Goal: Task Accomplishment & Management: Complete application form

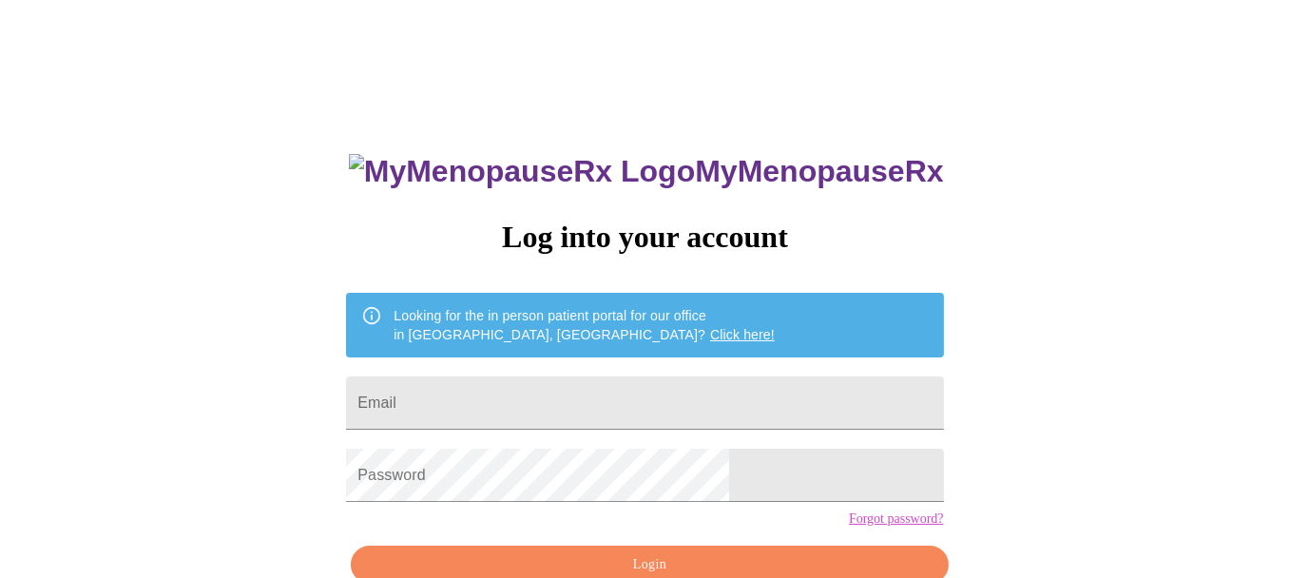
type input "[EMAIL_ADDRESS][DOMAIN_NAME]"
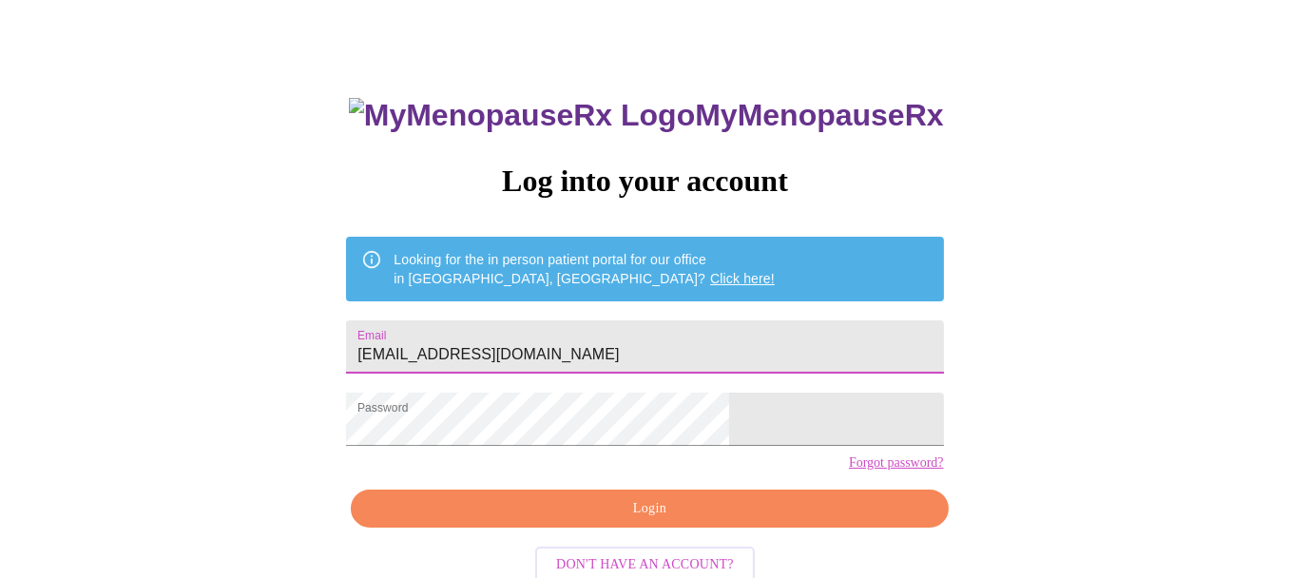
scroll to position [101, 0]
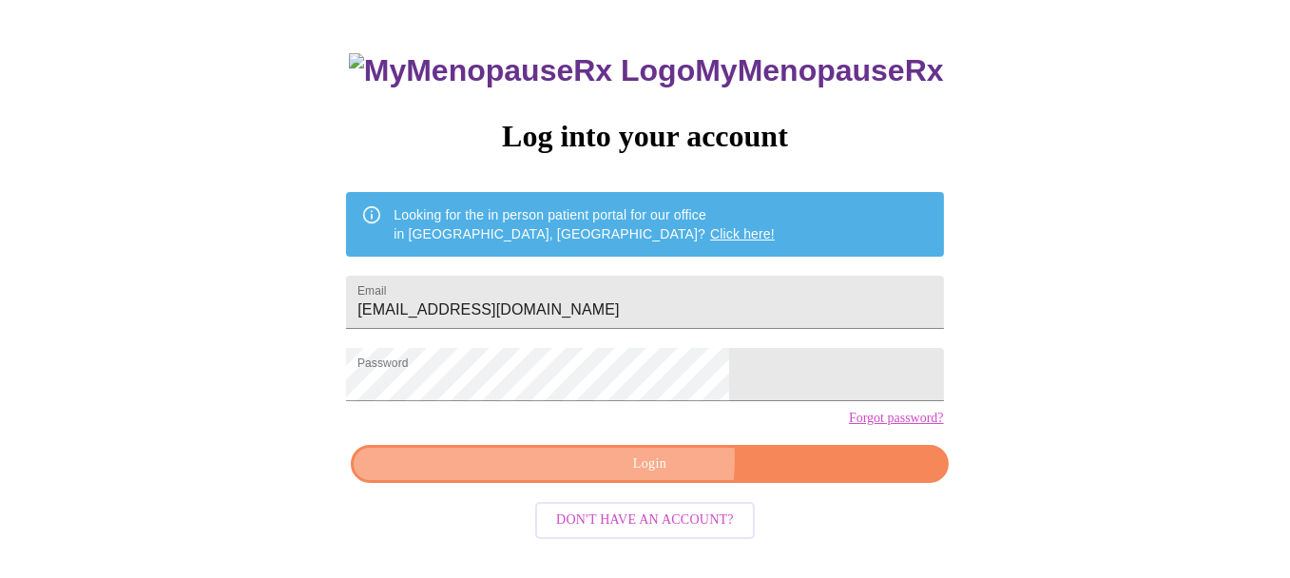
click at [643, 476] on span "Login" at bounding box center [649, 464] width 553 height 24
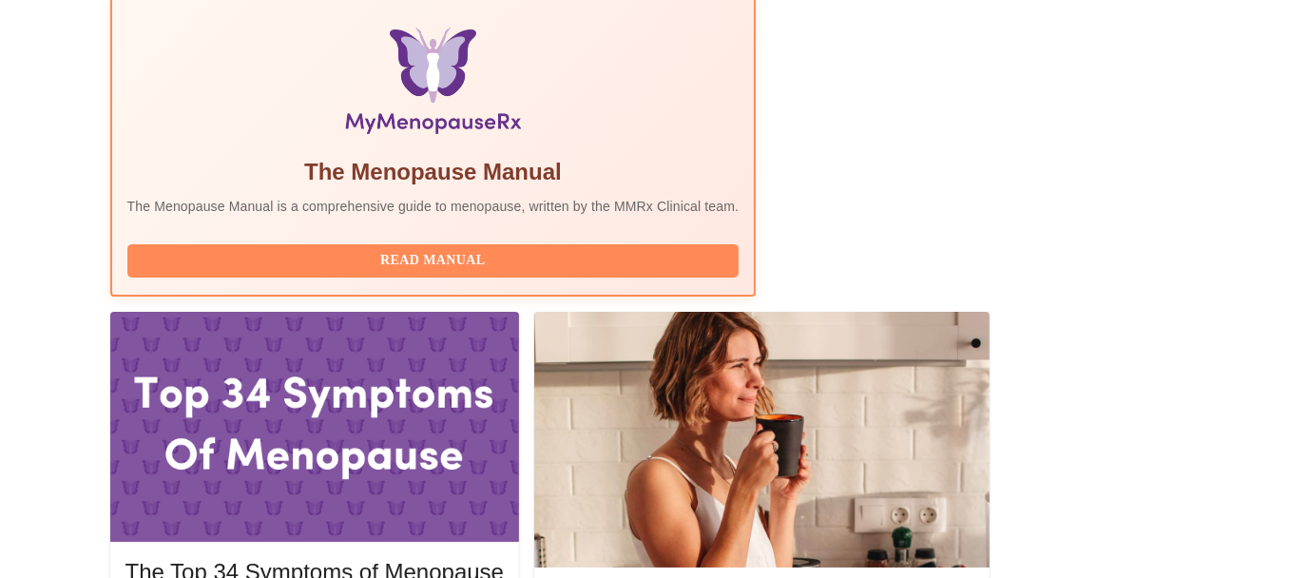
scroll to position [671, 0]
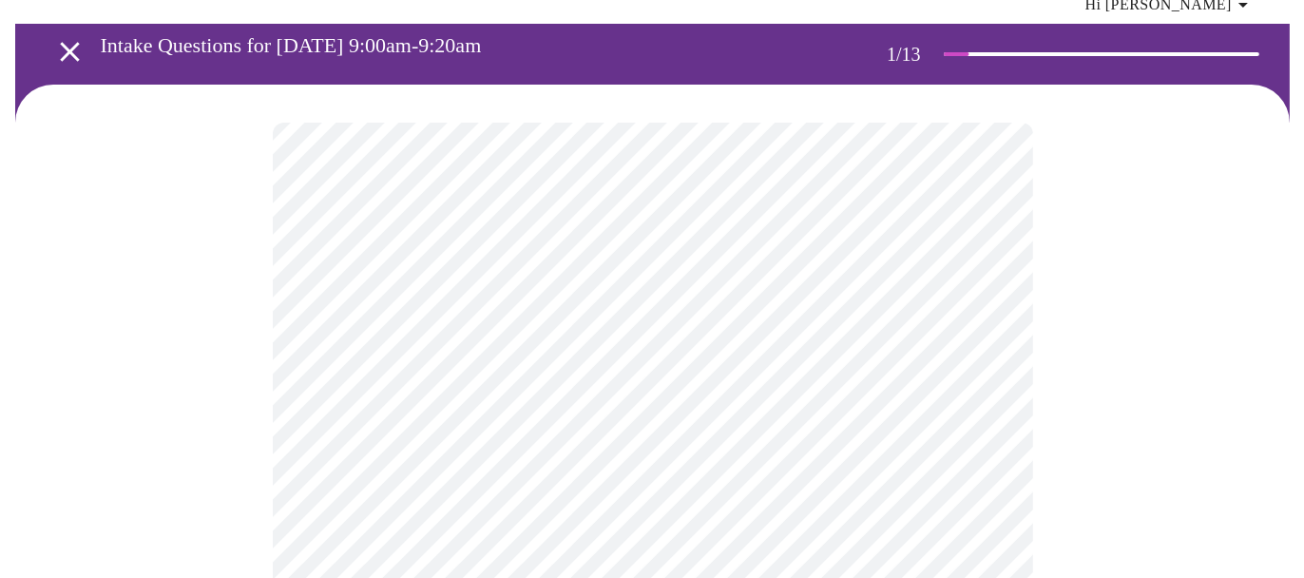
scroll to position [190, 0]
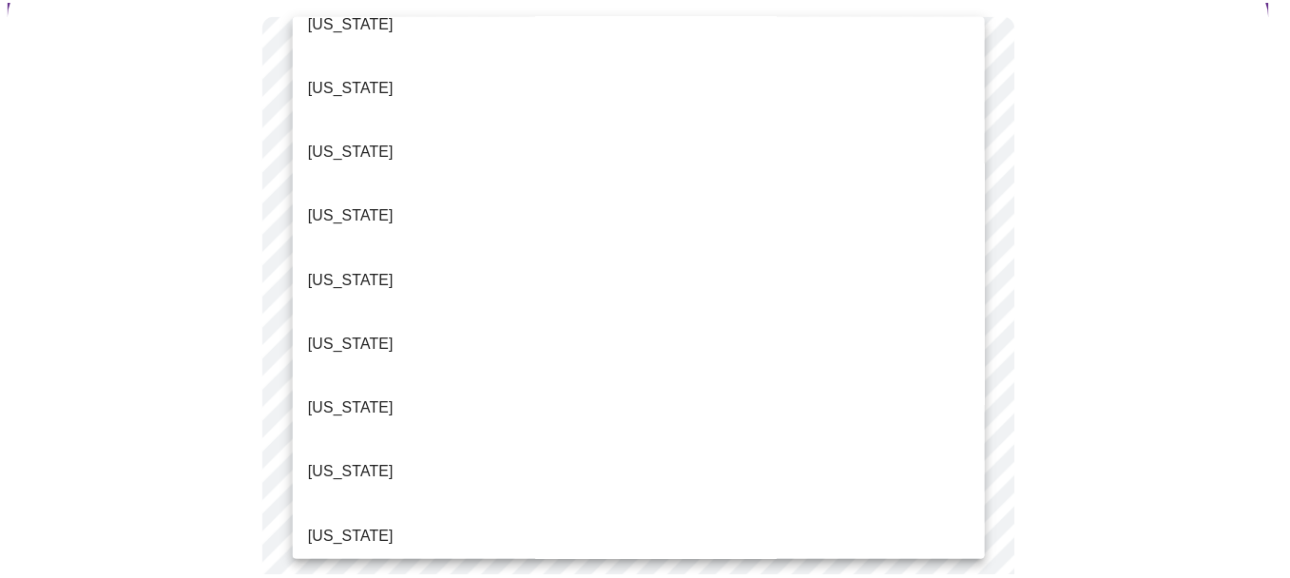
scroll to position [285, 0]
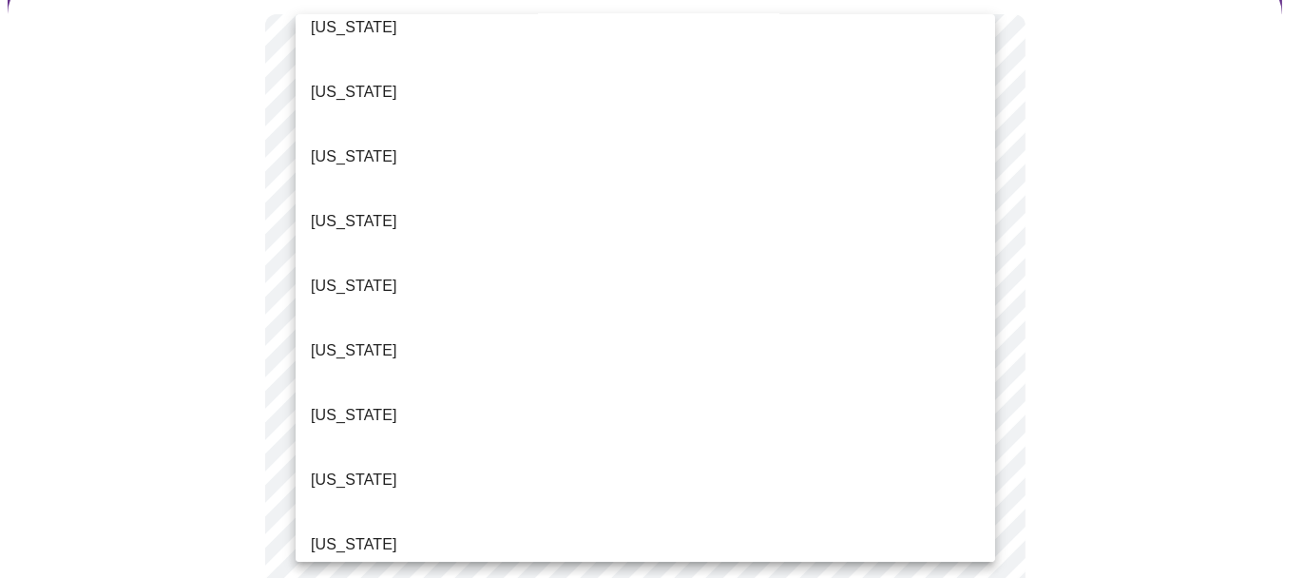
click at [387, 512] on li "Illinois" at bounding box center [646, 544] width 700 height 65
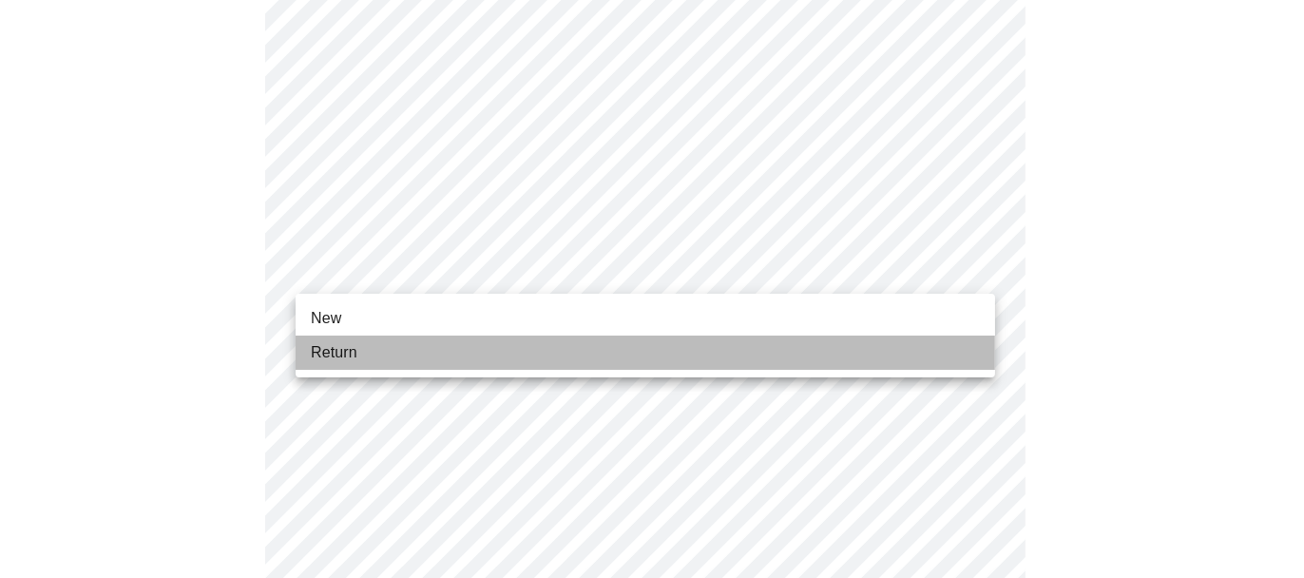
click at [372, 345] on li "Return" at bounding box center [646, 353] width 700 height 34
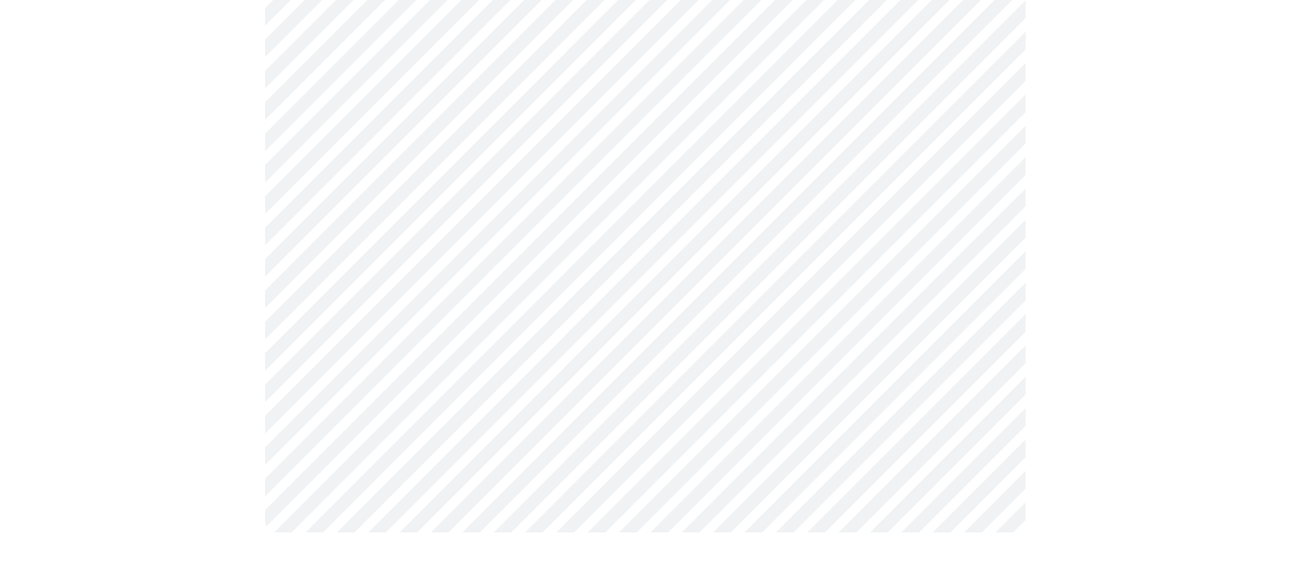
scroll to position [0, 0]
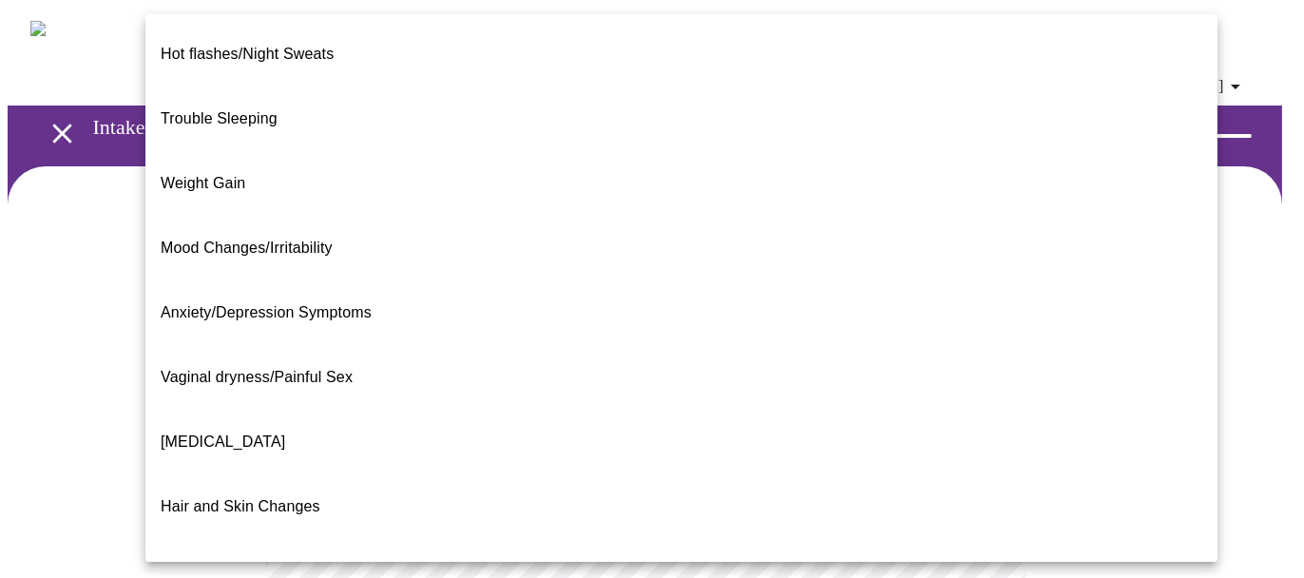
click at [229, 172] on p "Weight Gain" at bounding box center [203, 183] width 85 height 23
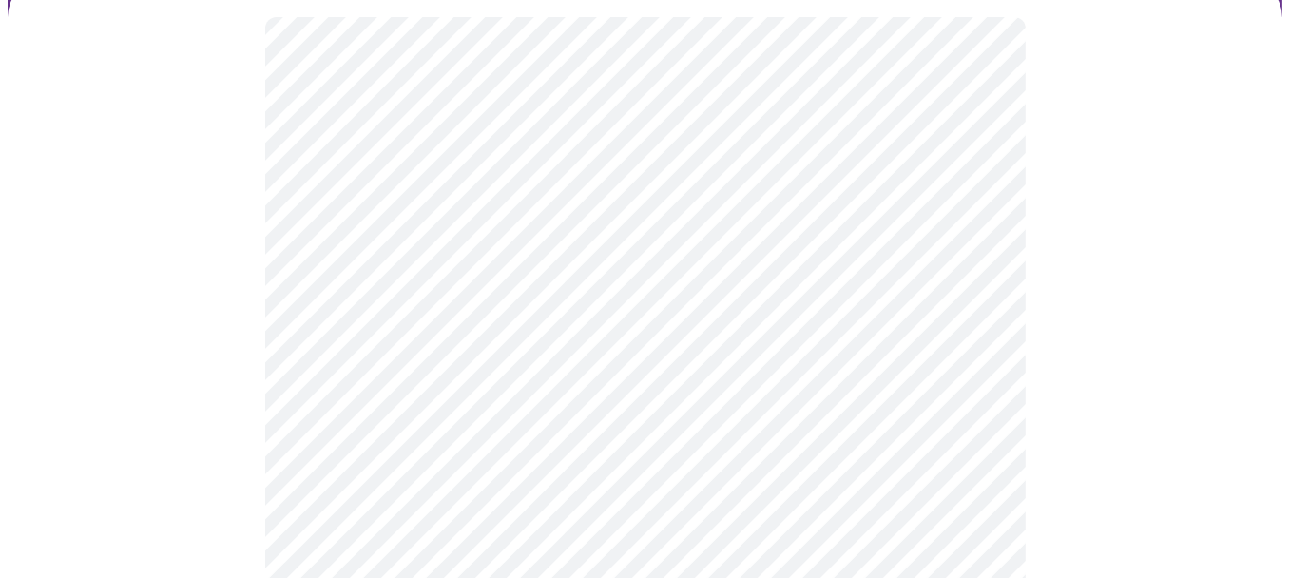
scroll to position [190, 0]
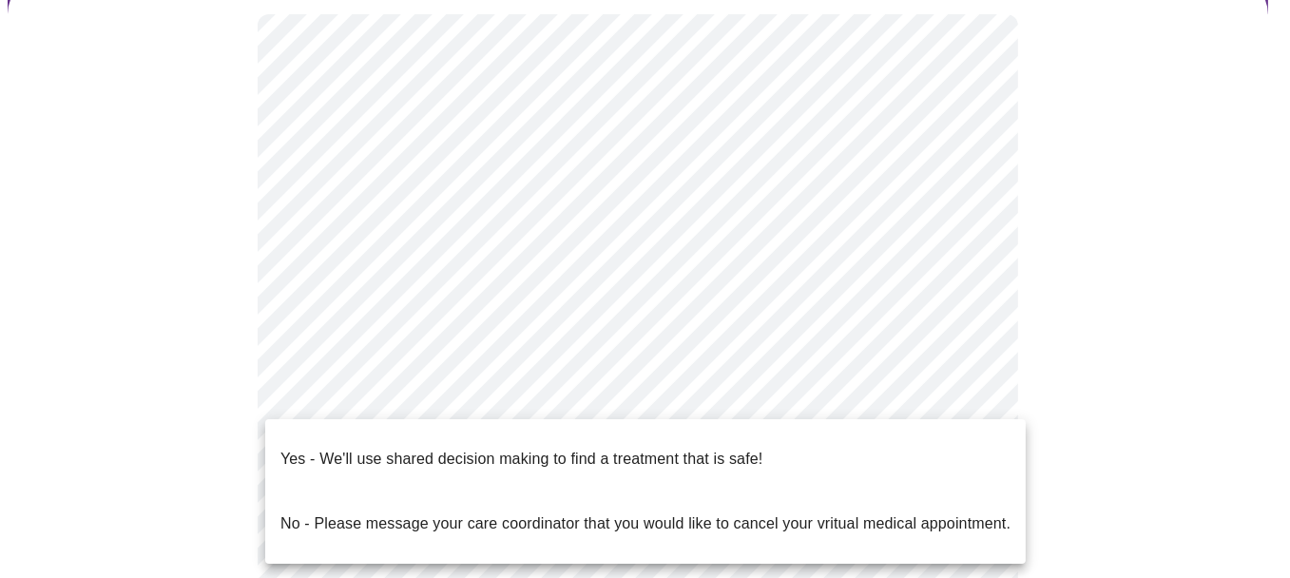
click at [833, 390] on body "MyMenopauseRx Appointments Messaging 2 Labs Uploads Medications Community Refer…" at bounding box center [645, 396] width 1275 height 1156
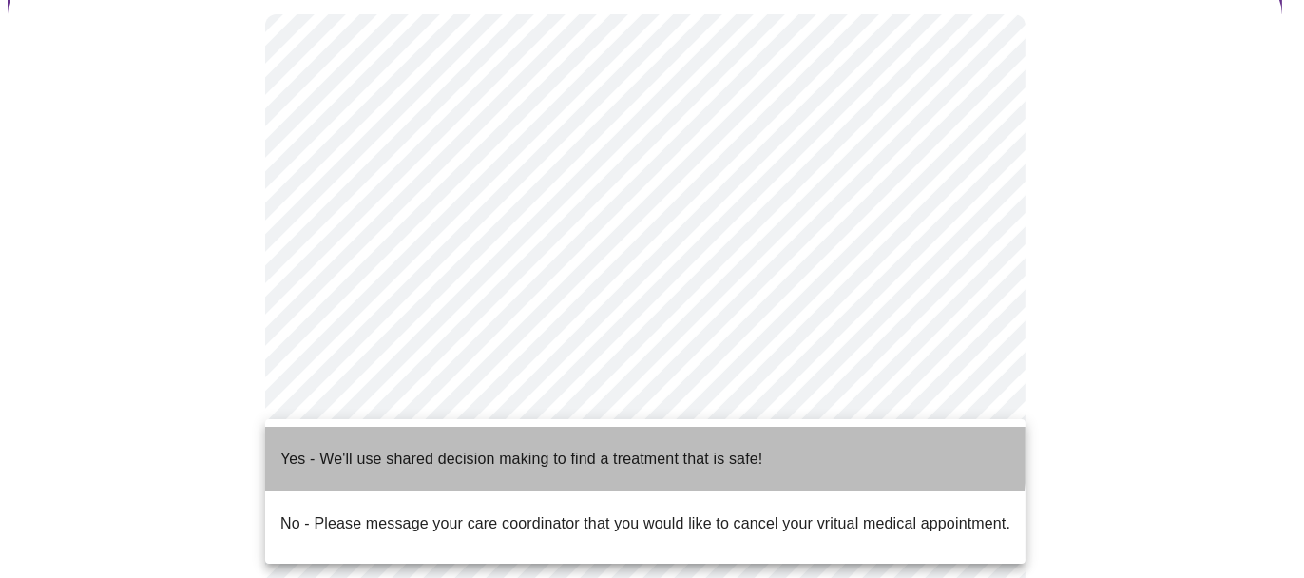
click at [644, 448] on p "Yes - We'll use shared decision making to find a treatment that is safe!" at bounding box center [521, 459] width 482 height 23
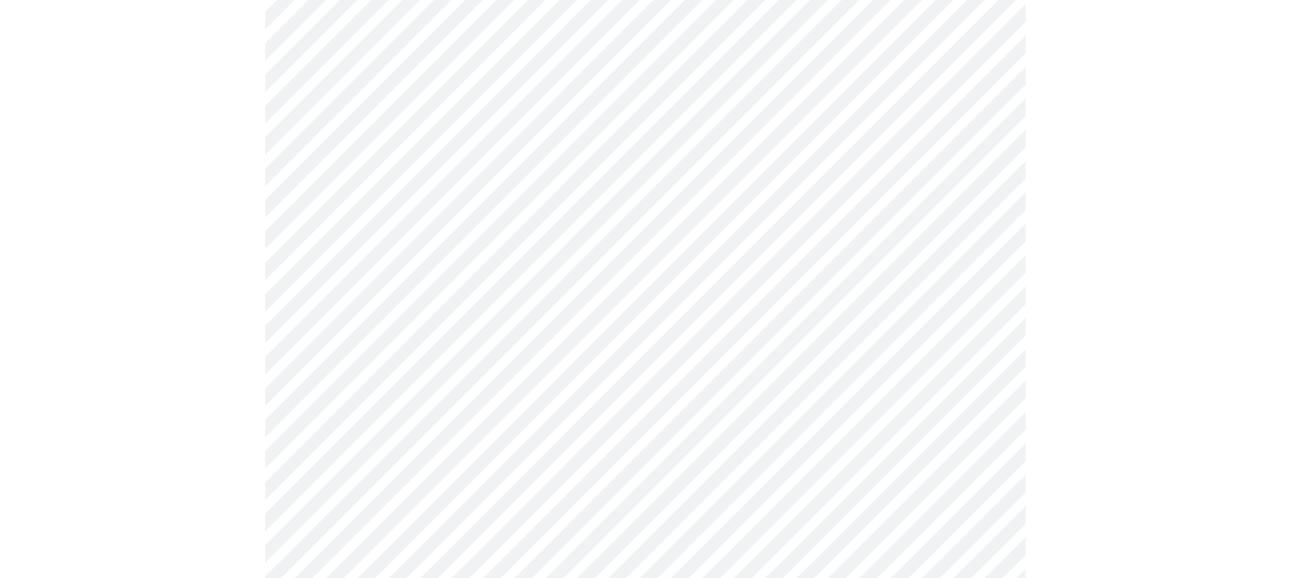
scroll to position [0, 0]
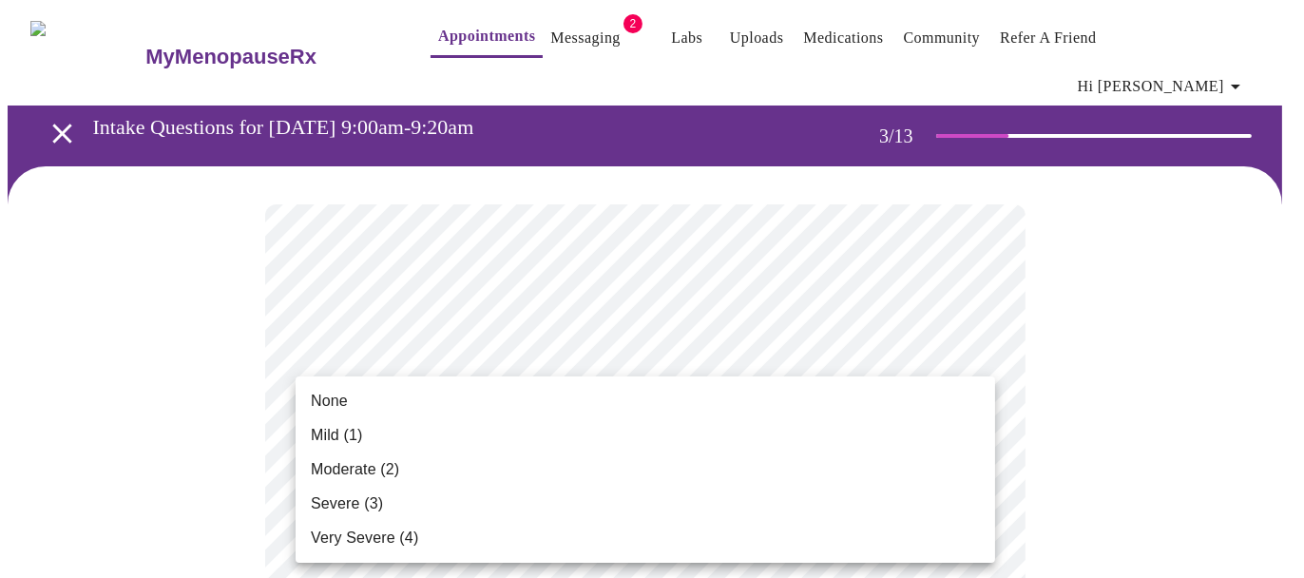
click at [341, 424] on span "Mild (1)" at bounding box center [337, 435] width 52 height 23
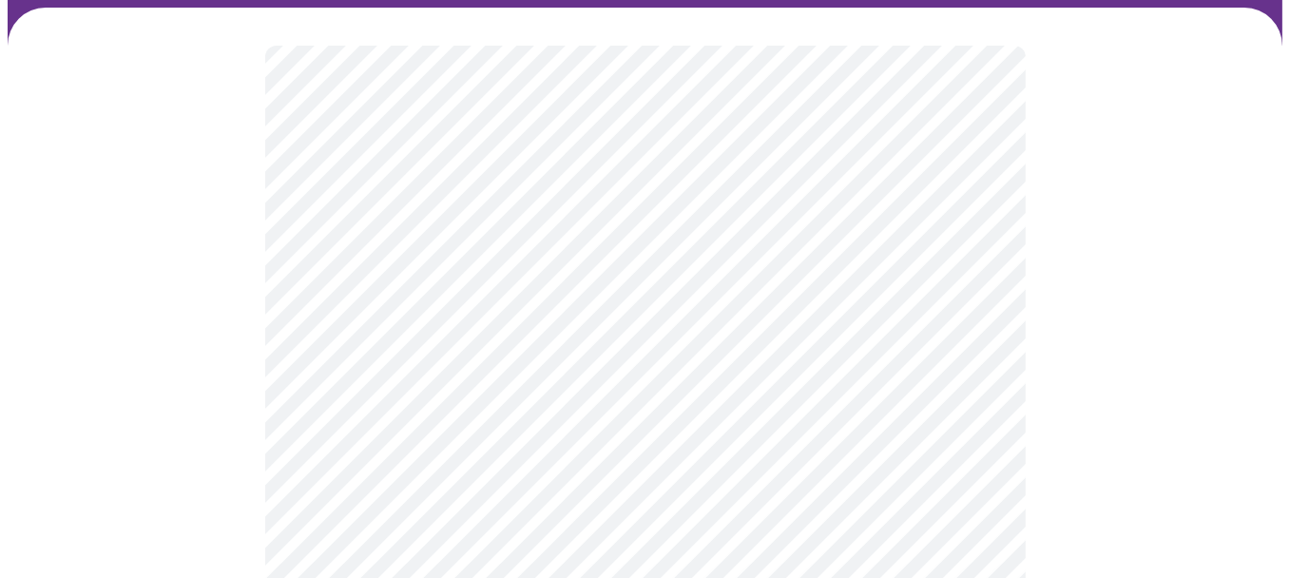
scroll to position [190, 0]
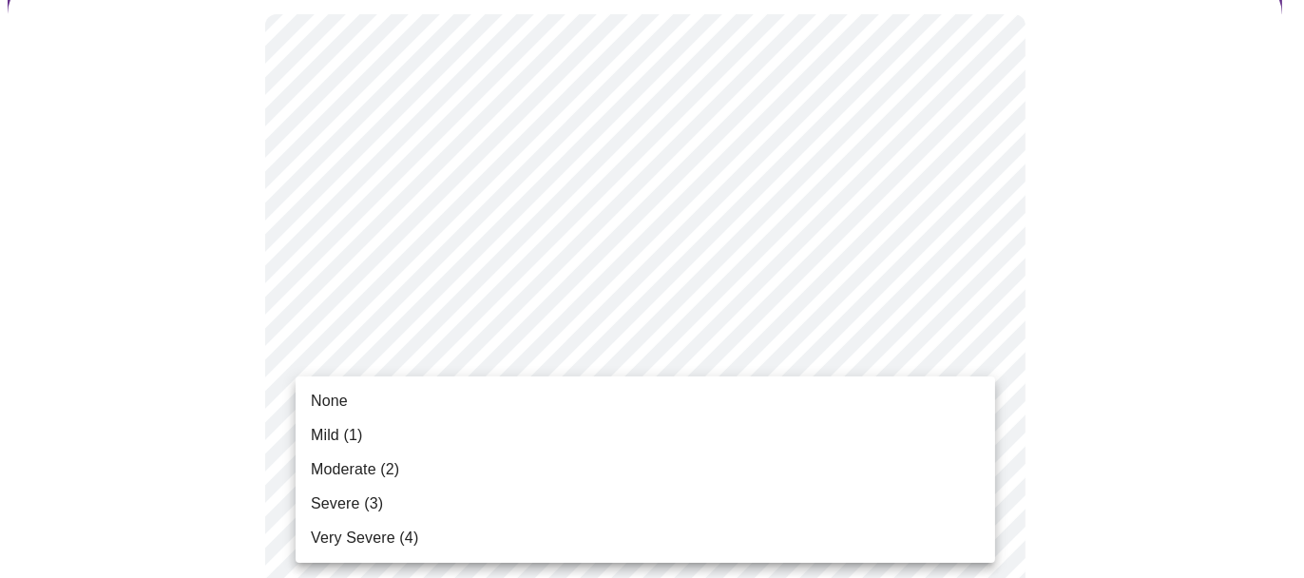
click at [361, 400] on li "None" at bounding box center [646, 401] width 700 height 34
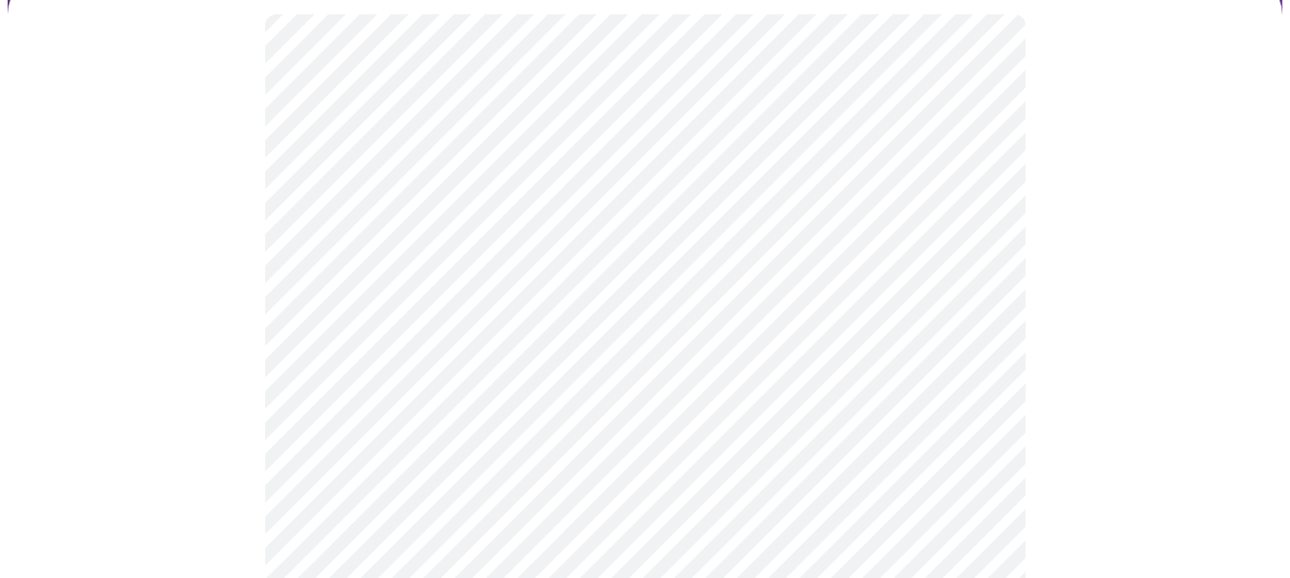
scroll to position [380, 0]
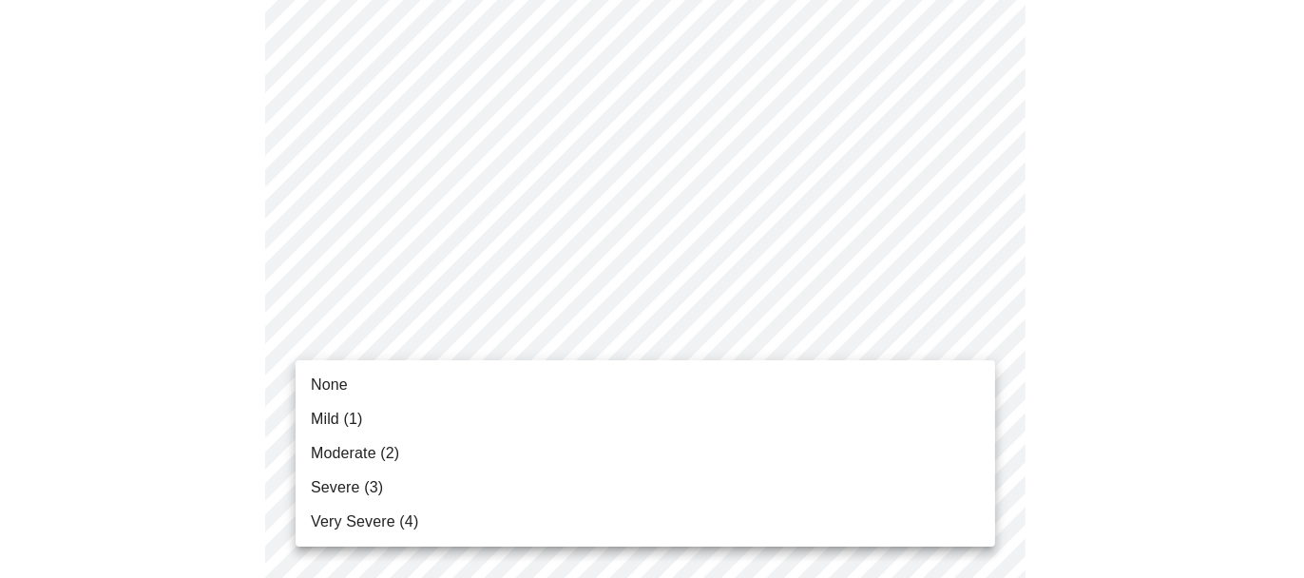
click at [348, 406] on li "Mild (1)" at bounding box center [646, 419] width 700 height 34
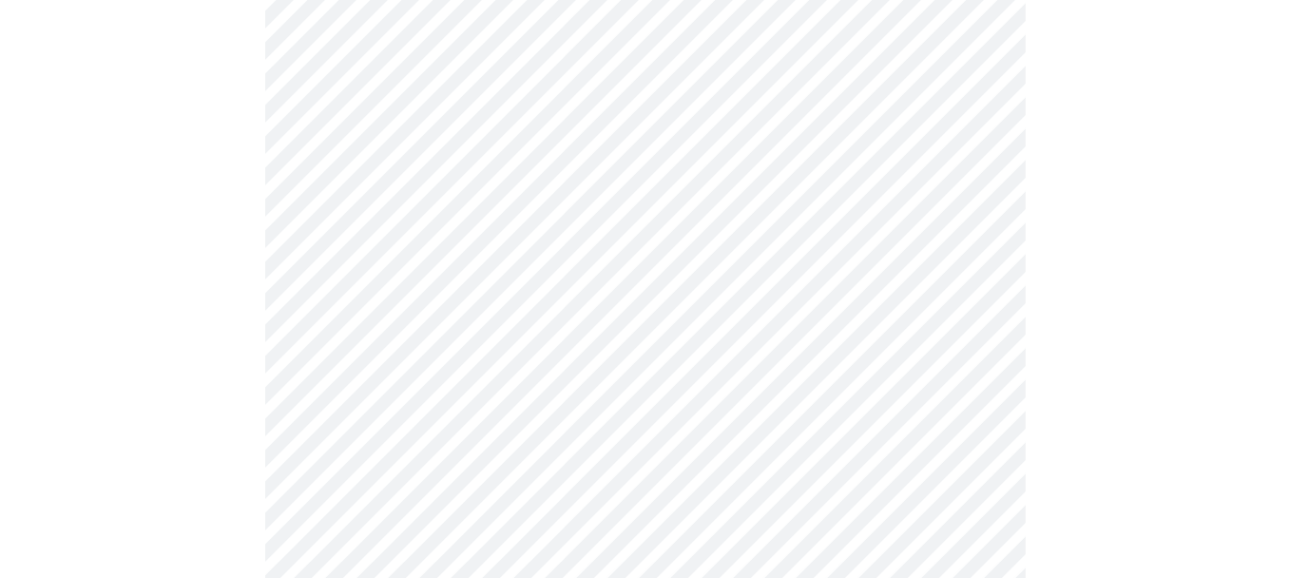
scroll to position [570, 0]
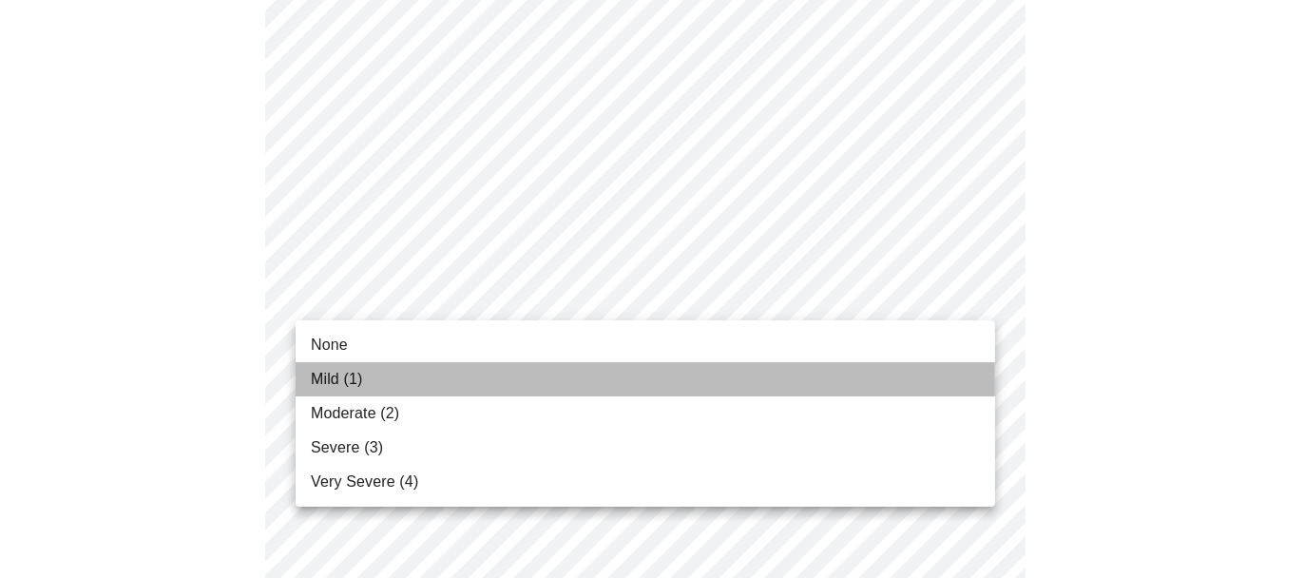
click at [382, 379] on li "Mild (1)" at bounding box center [646, 379] width 700 height 34
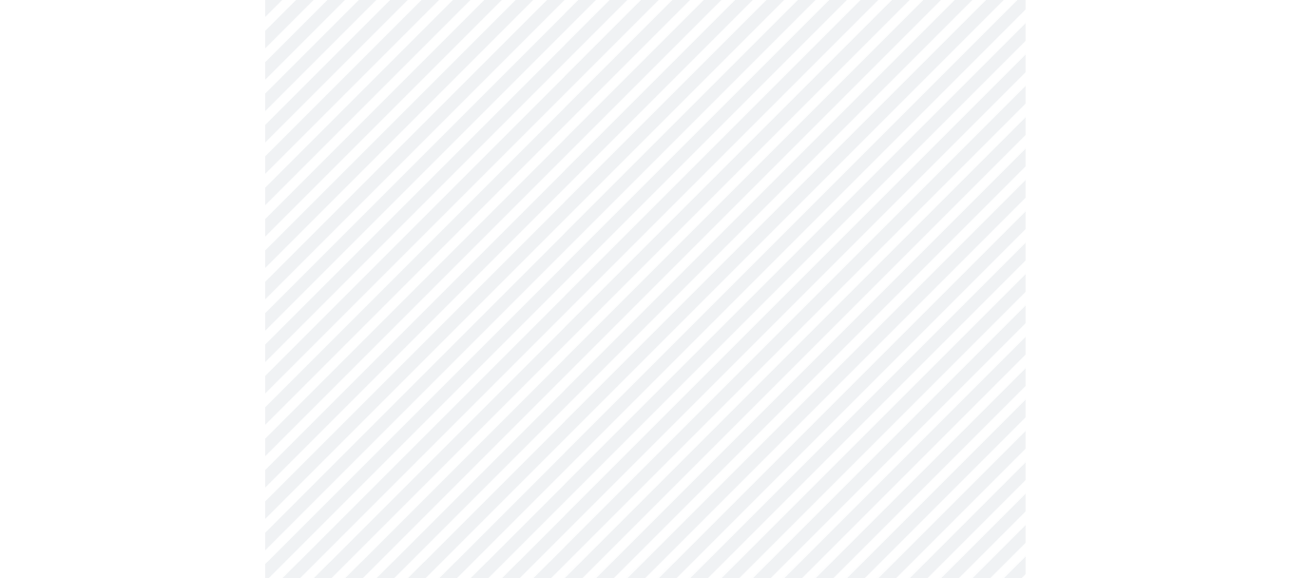
scroll to position [760, 0]
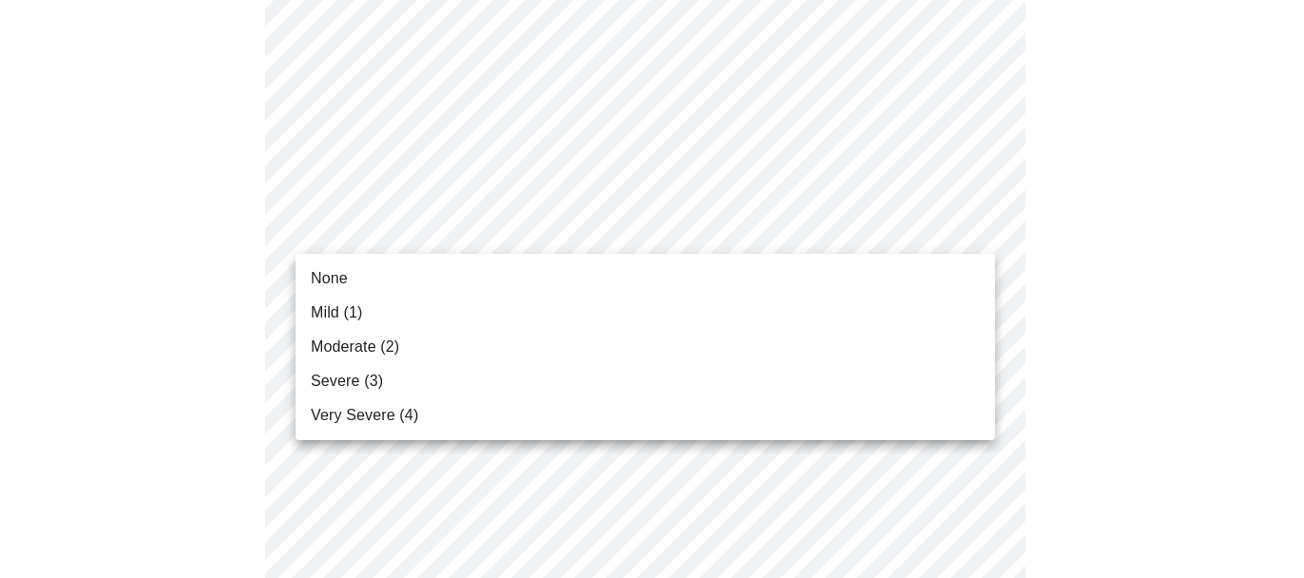
click at [527, 223] on body "MyMenopauseRx Appointments Messaging 2 Labs Uploads Medications Community Refer…" at bounding box center [652, 470] width 1289 height 2446
click at [374, 304] on li "Mild (1)" at bounding box center [646, 313] width 700 height 34
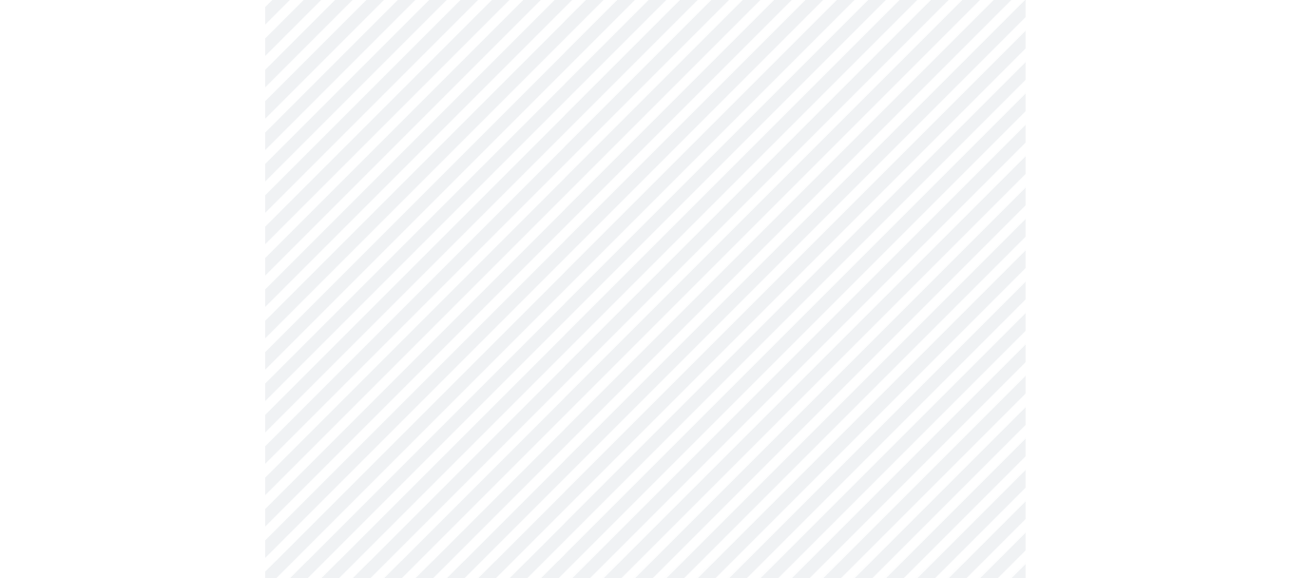
scroll to position [950, 0]
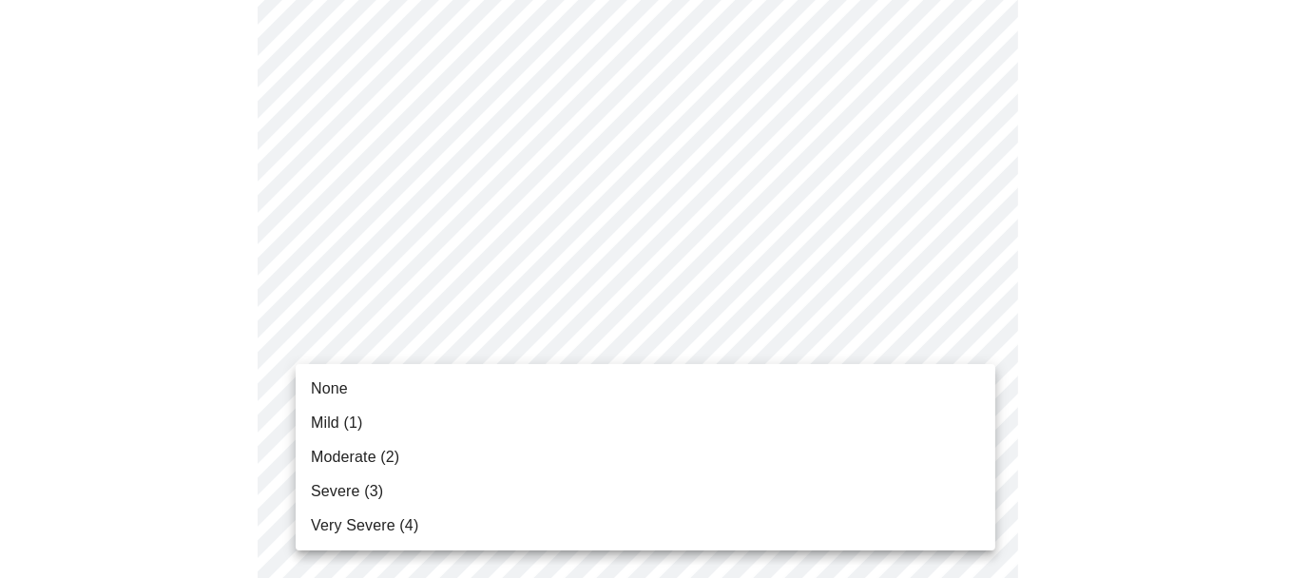
click at [522, 327] on body "MyMenopauseRx Appointments Messaging 2 Labs Uploads Medications Community Refer…" at bounding box center [645, 267] width 1275 height 2420
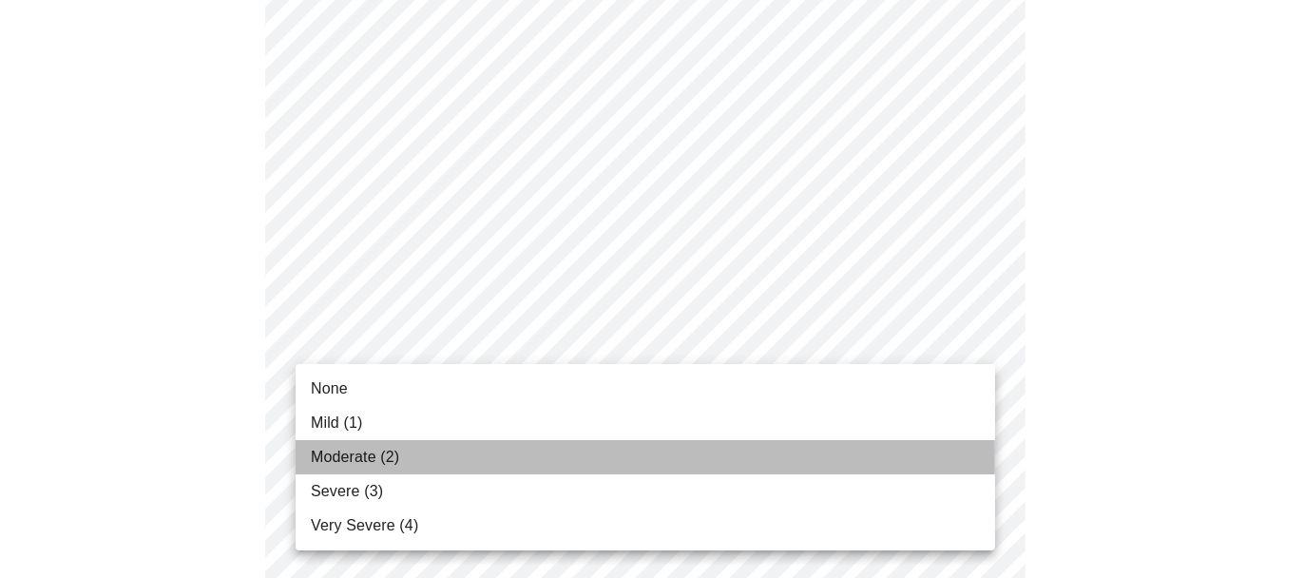
click at [375, 446] on span "Moderate (2)" at bounding box center [355, 457] width 88 height 23
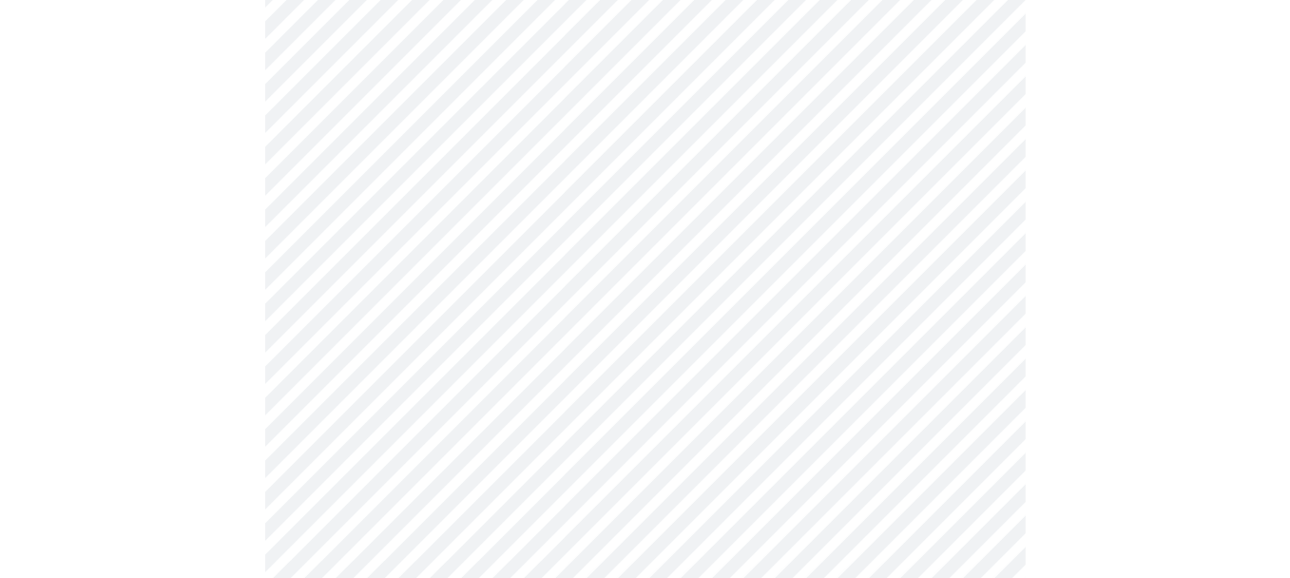
scroll to position [1141, 0]
click at [567, 284] on body "MyMenopauseRx Appointments Messaging 2 Labs Uploads Medications Community Refer…" at bounding box center [645, 63] width 1275 height 2393
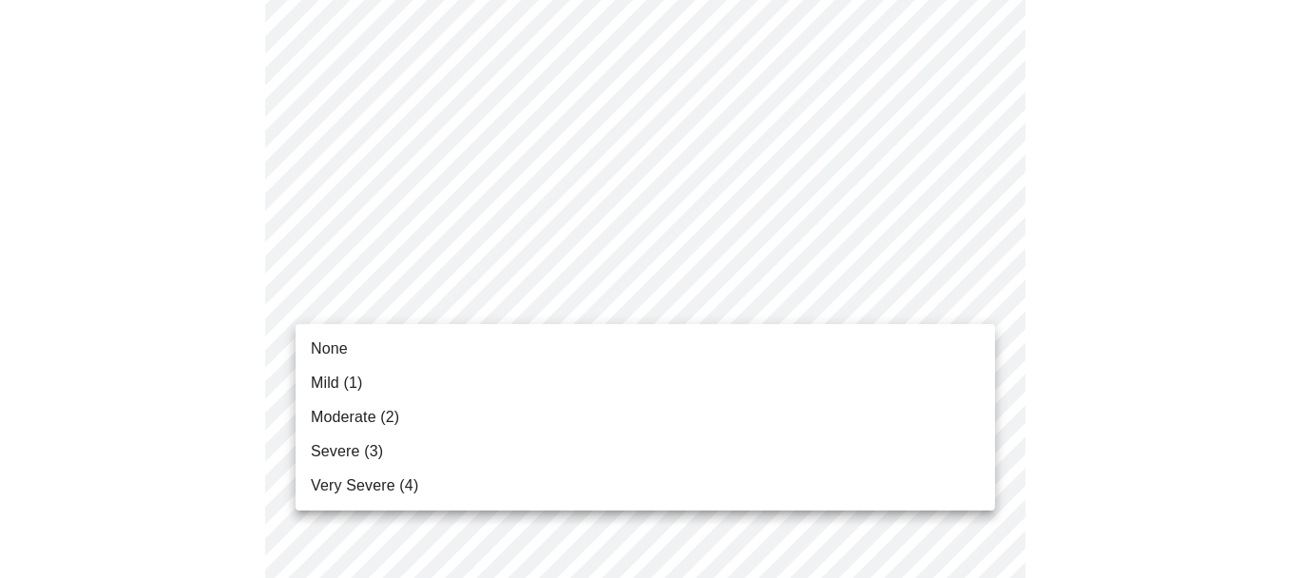
click at [382, 412] on span "Moderate (2)" at bounding box center [355, 417] width 88 height 23
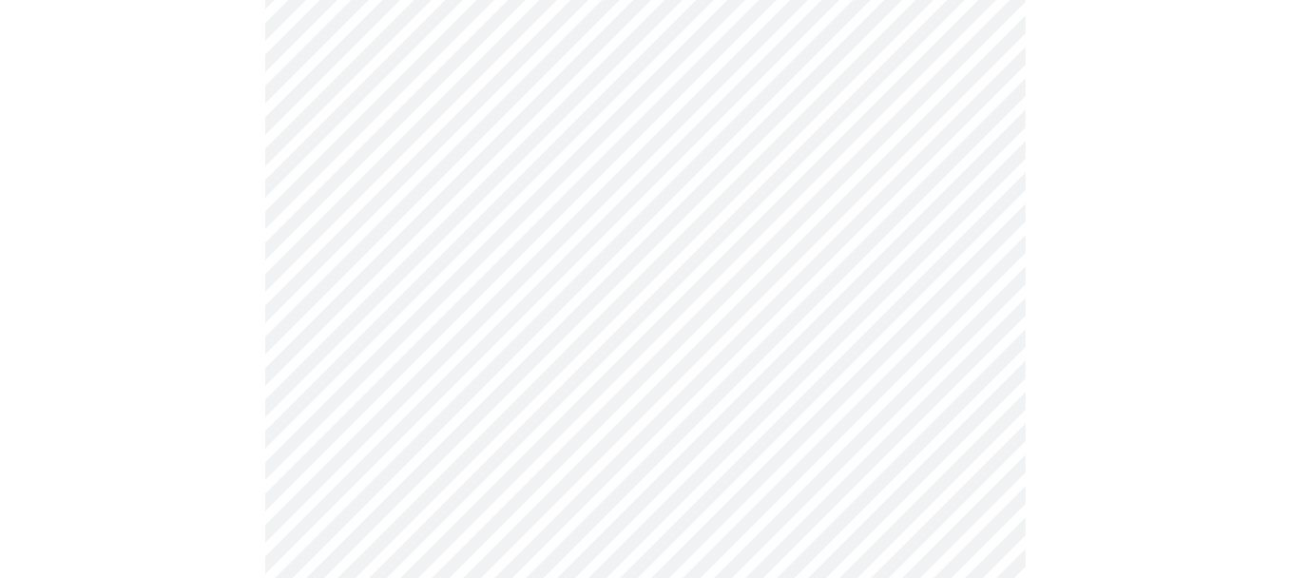
scroll to position [1331, 0]
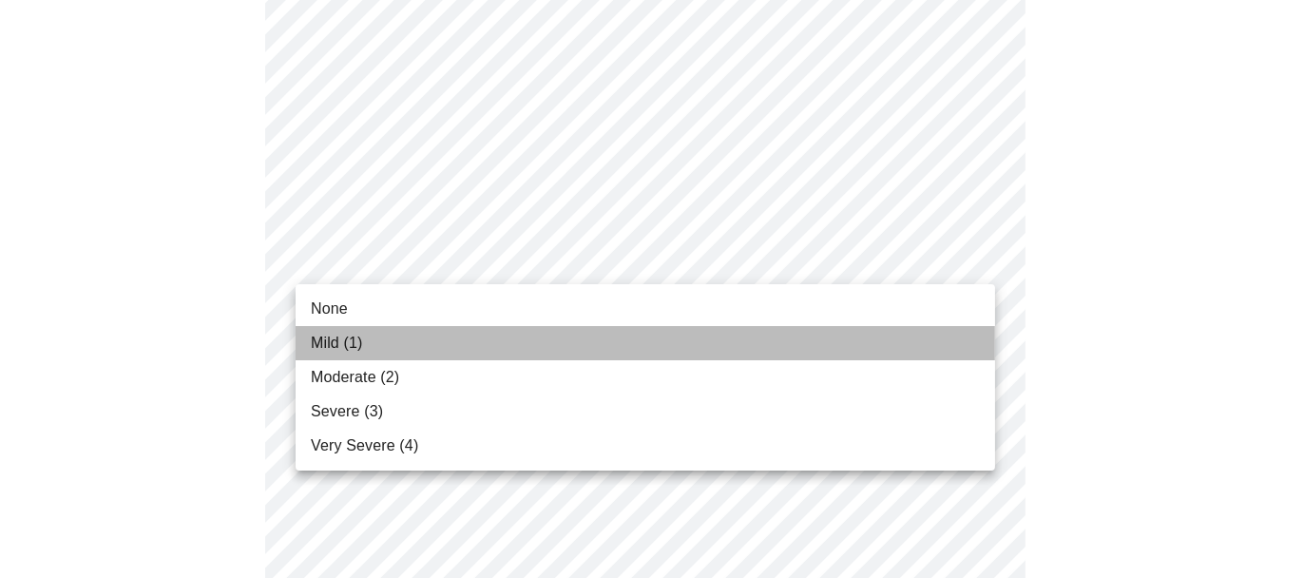
click at [355, 332] on span "Mild (1)" at bounding box center [337, 343] width 52 height 23
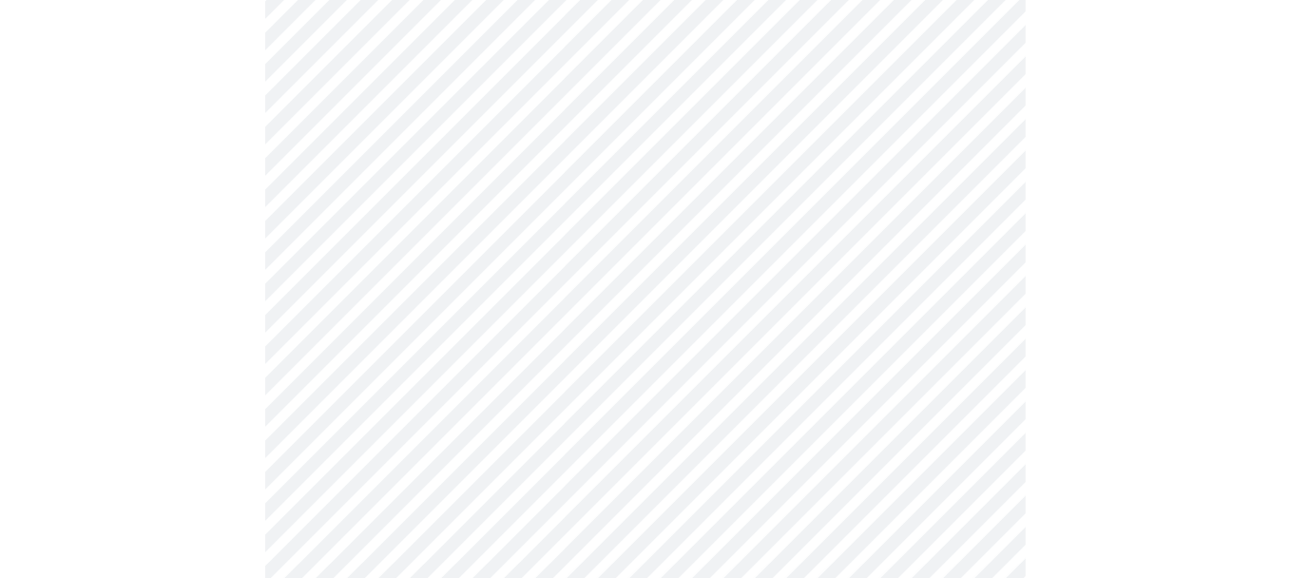
scroll to position [1616, 0]
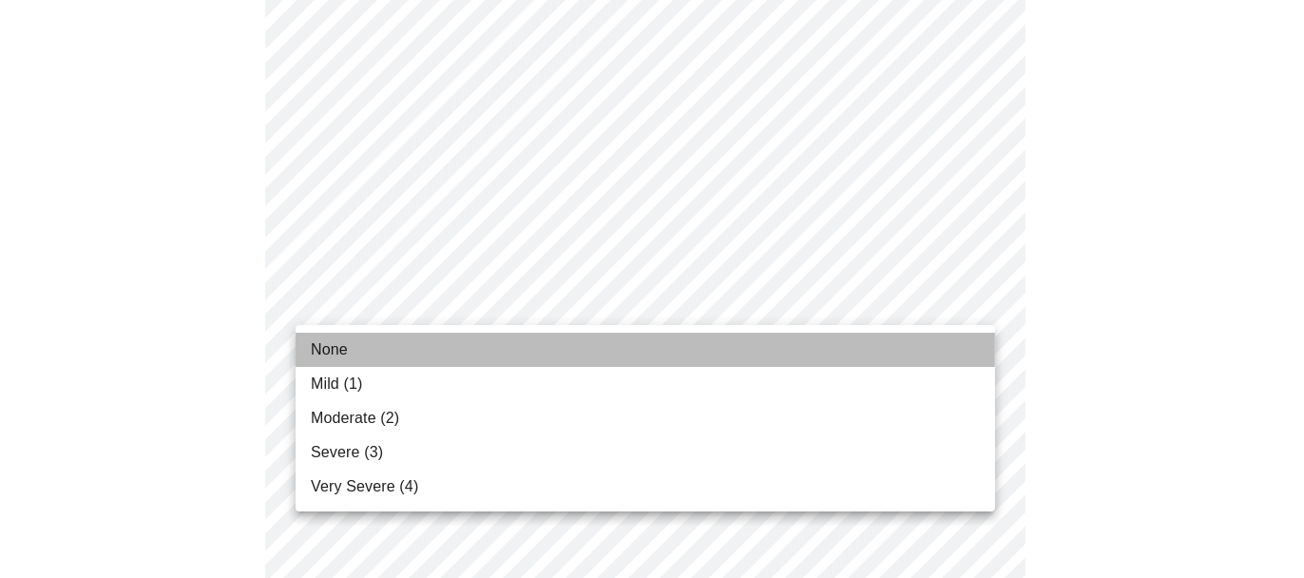
click at [371, 345] on li "None" at bounding box center [646, 350] width 700 height 34
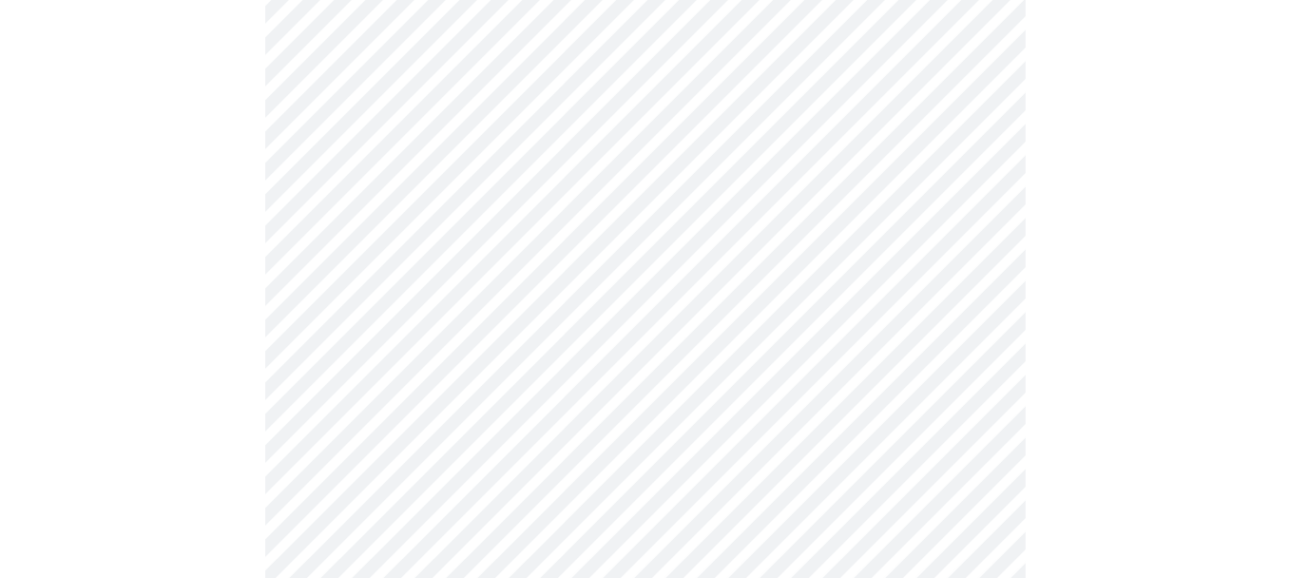
scroll to position [1613, 0]
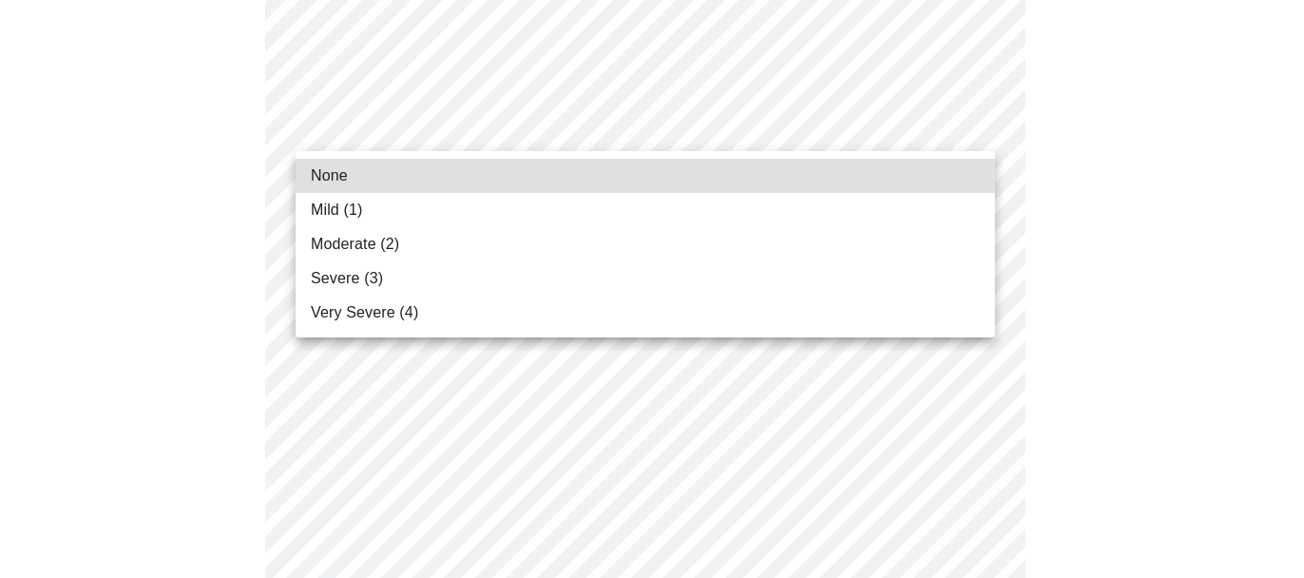
click at [373, 234] on span "Moderate (2)" at bounding box center [355, 244] width 88 height 23
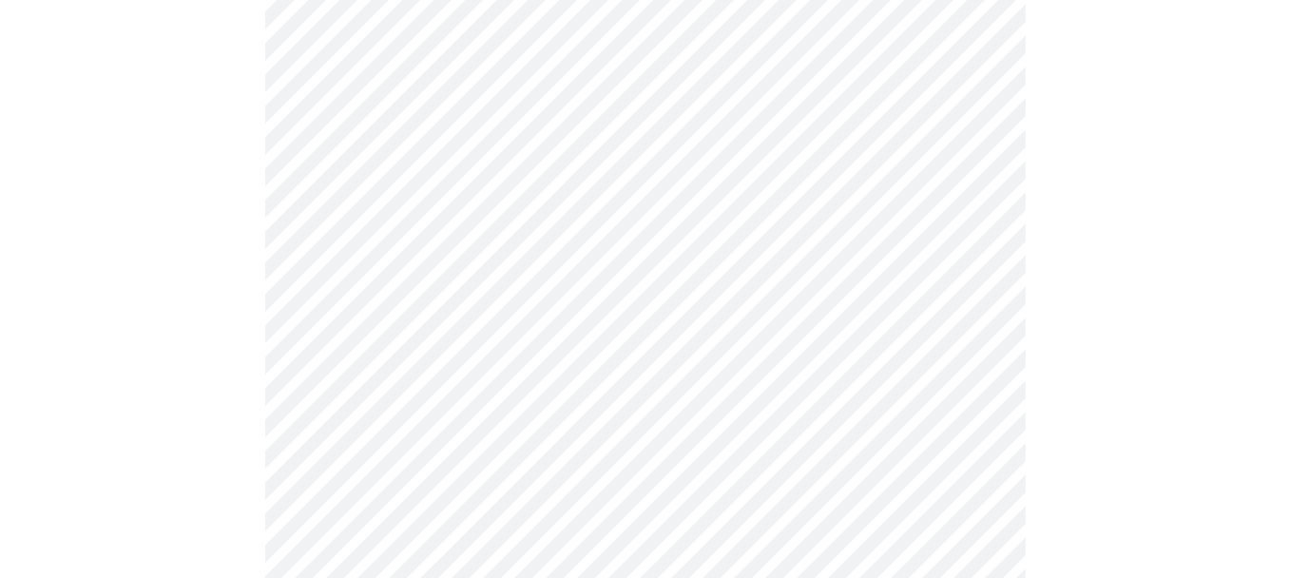
scroll to position [757, 0]
click at [487, 340] on body "MyMenopauseRx Appointments Messaging 2 Labs Uploads Medications Community Refer…" at bounding box center [645, 394] width 1275 height 2288
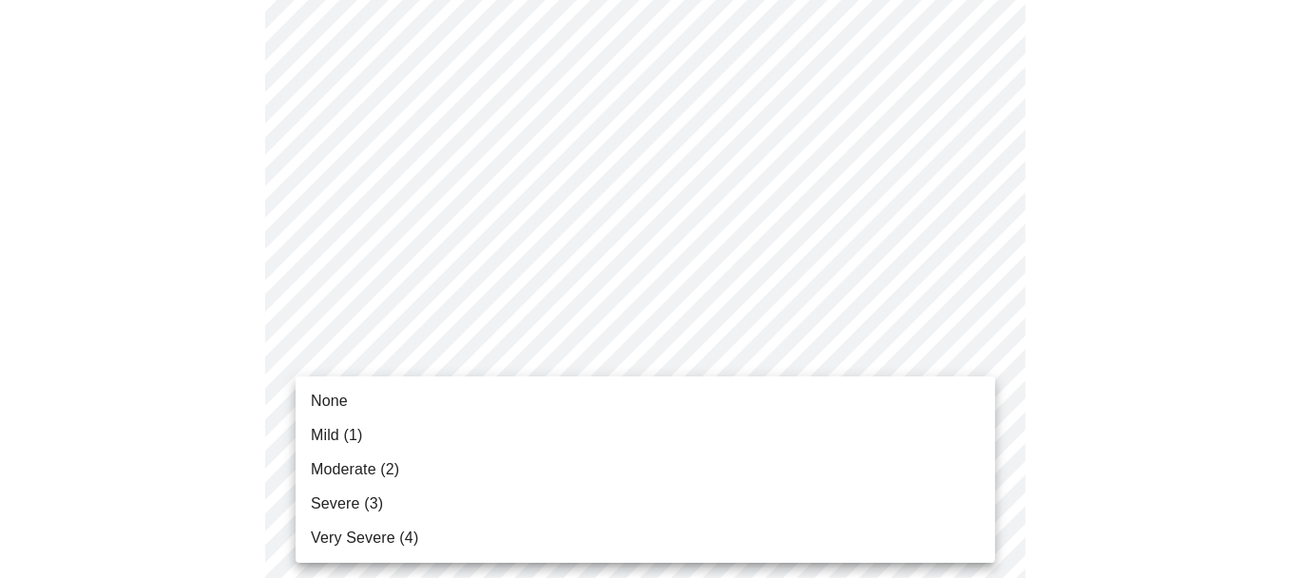
click at [359, 398] on li "None" at bounding box center [646, 401] width 700 height 34
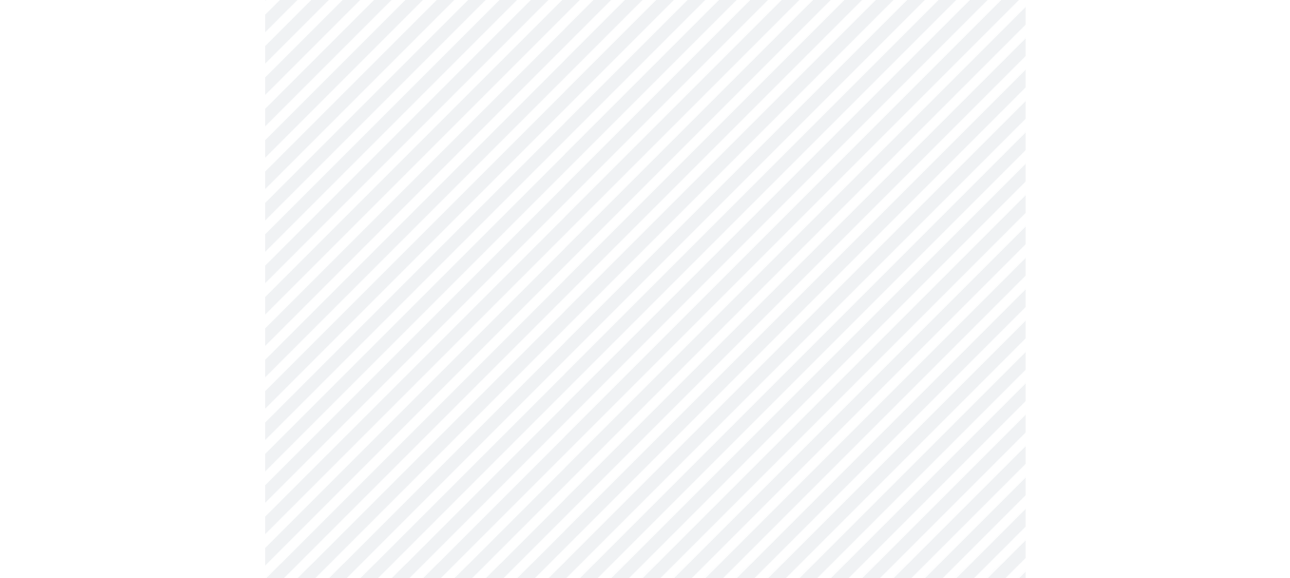
scroll to position [855, 0]
click at [756, 295] on body "MyMenopauseRx Appointments Messaging 2 Labs Uploads Medications Community Refer…" at bounding box center [645, 101] width 1275 height 1899
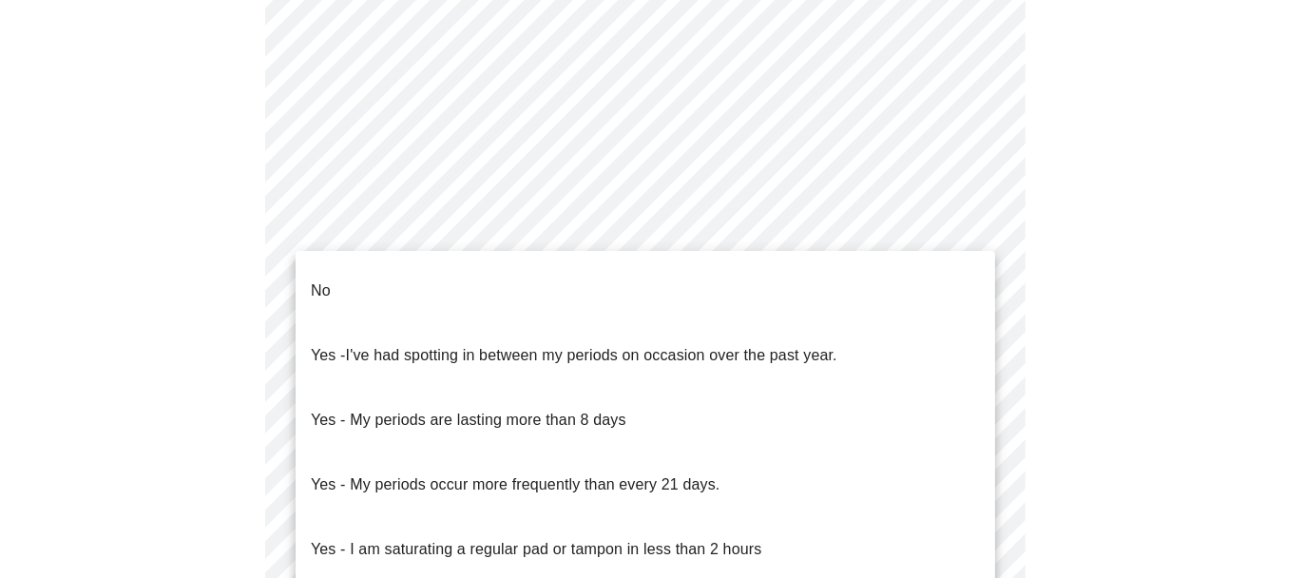
click at [393, 267] on li "No" at bounding box center [646, 291] width 700 height 65
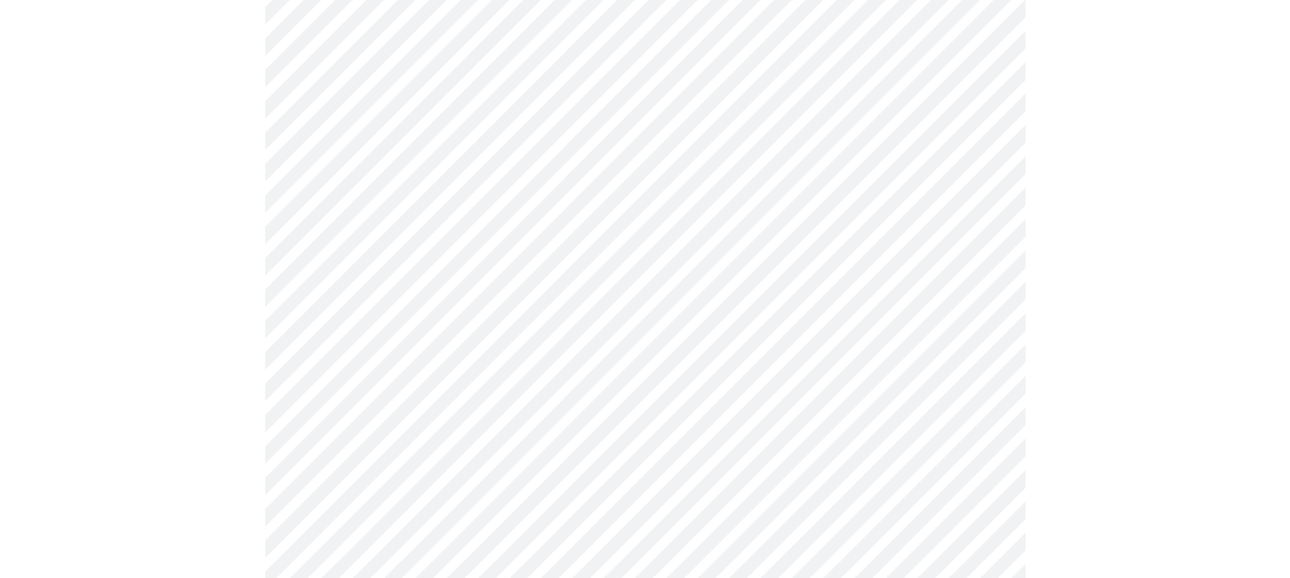
scroll to position [950, 0]
click at [632, 335] on body "MyMenopauseRx Appointments Messaging 2 Labs Uploads Medications Community Refer…" at bounding box center [645, 1] width 1275 height 1888
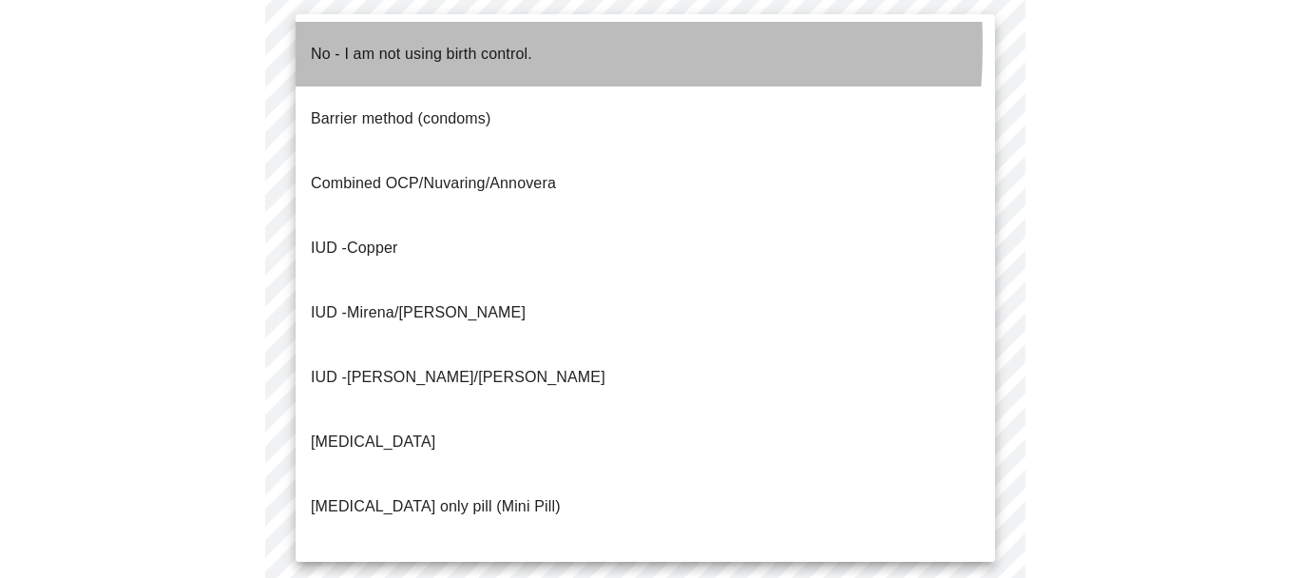
click at [431, 46] on p "No - I am not using birth control." at bounding box center [421, 54] width 221 height 23
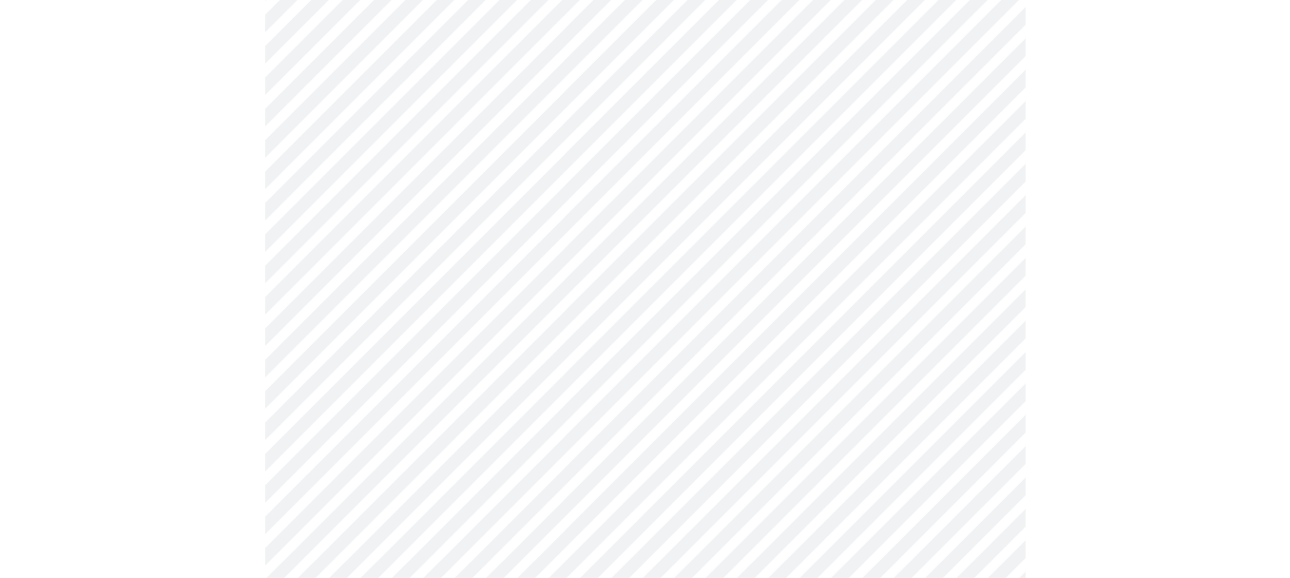
scroll to position [1141, 0]
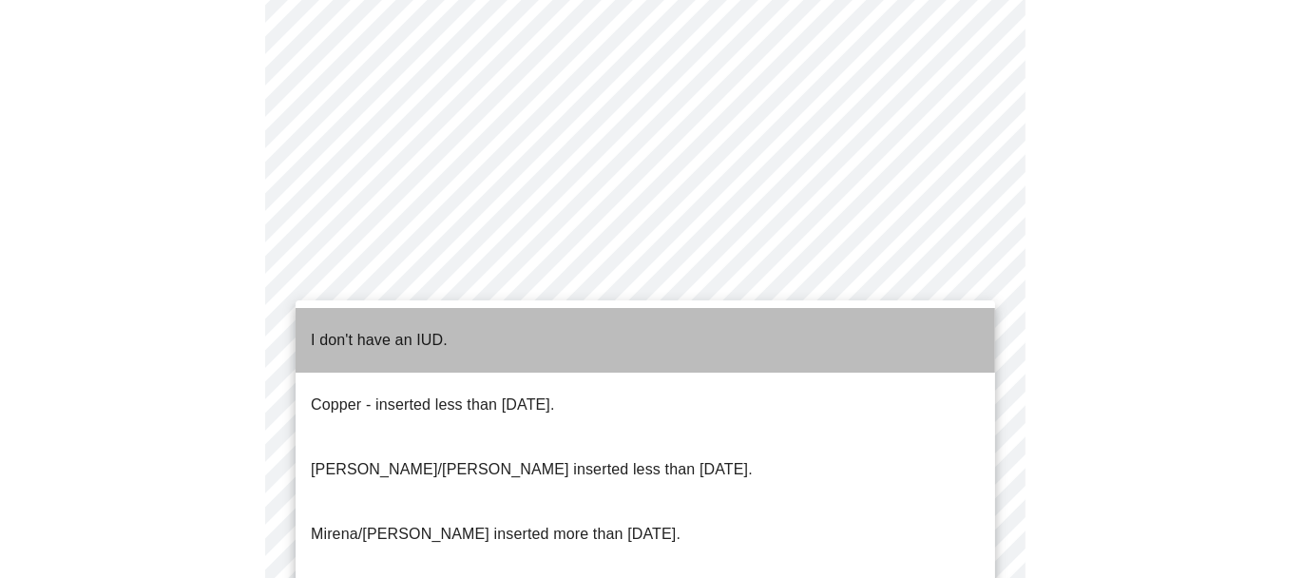
click at [435, 329] on p "I don't have an IUD." at bounding box center [379, 340] width 137 height 23
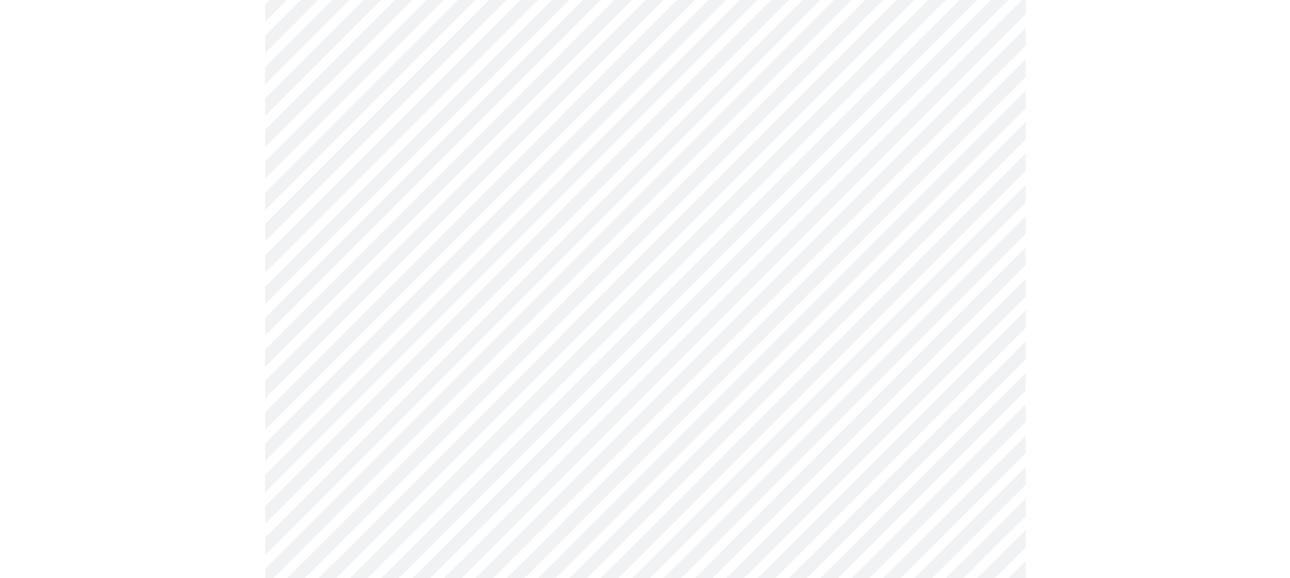
scroll to position [1236, 0]
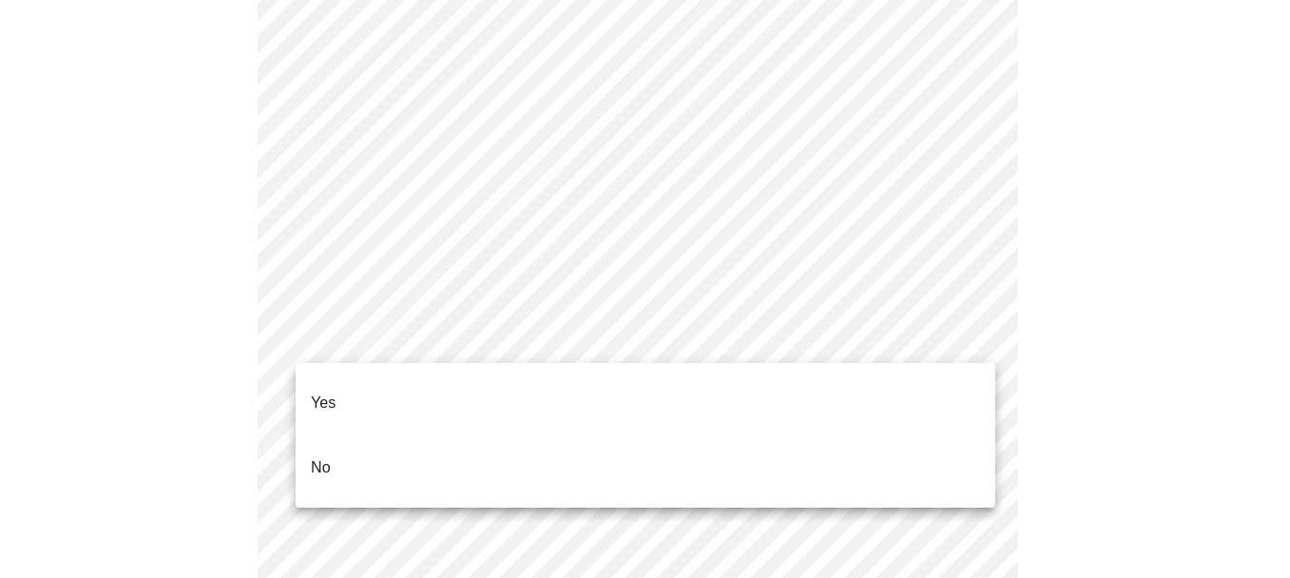
click at [344, 436] on li "No" at bounding box center [646, 467] width 700 height 65
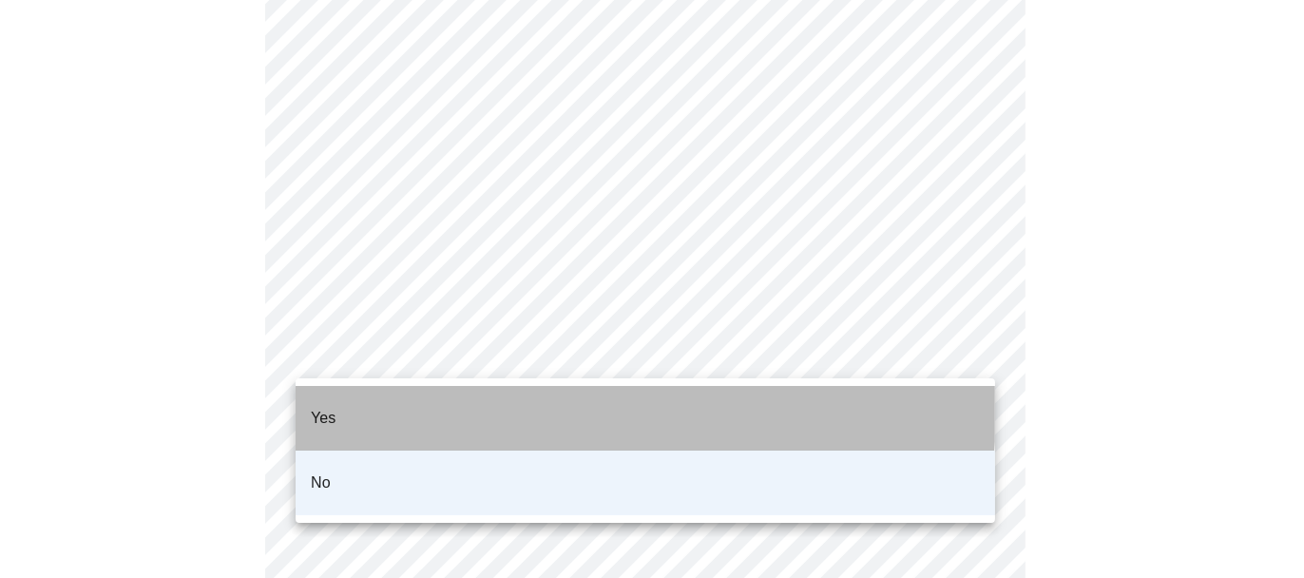
click at [347, 393] on li "Yes" at bounding box center [646, 418] width 700 height 65
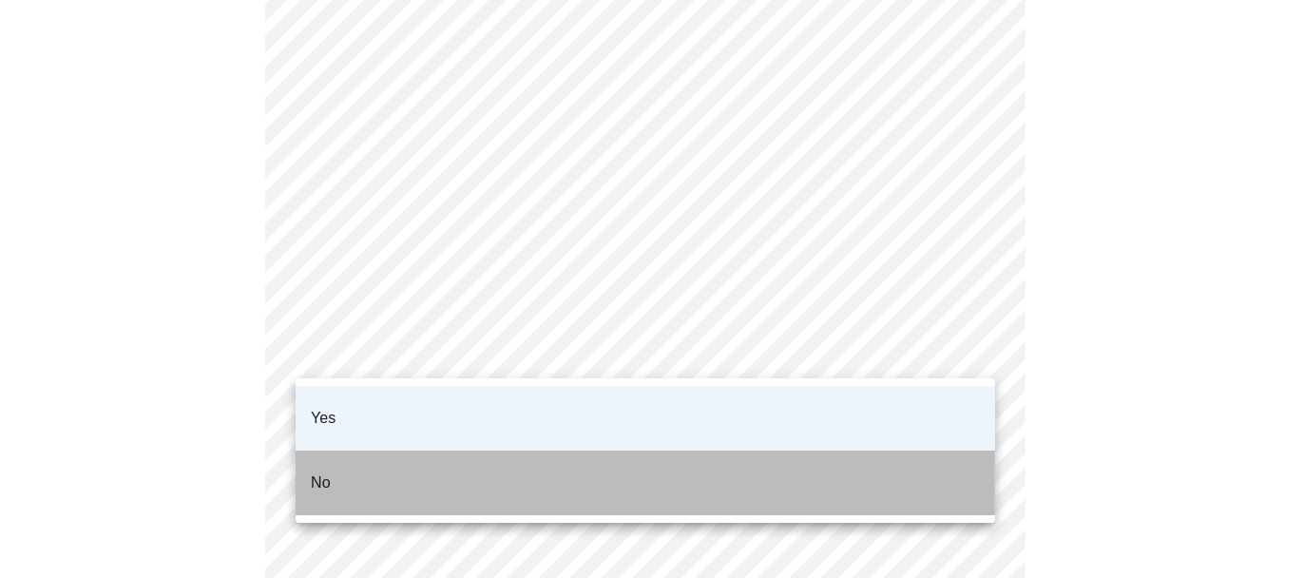
click at [387, 452] on li "No" at bounding box center [646, 483] width 700 height 65
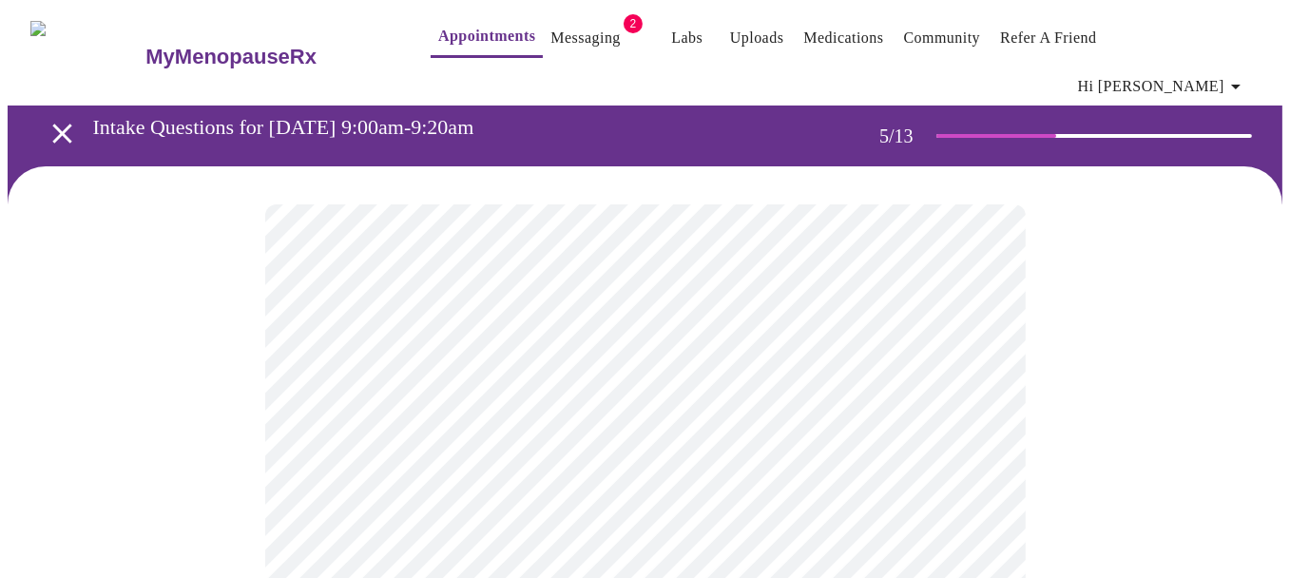
scroll to position [95, 0]
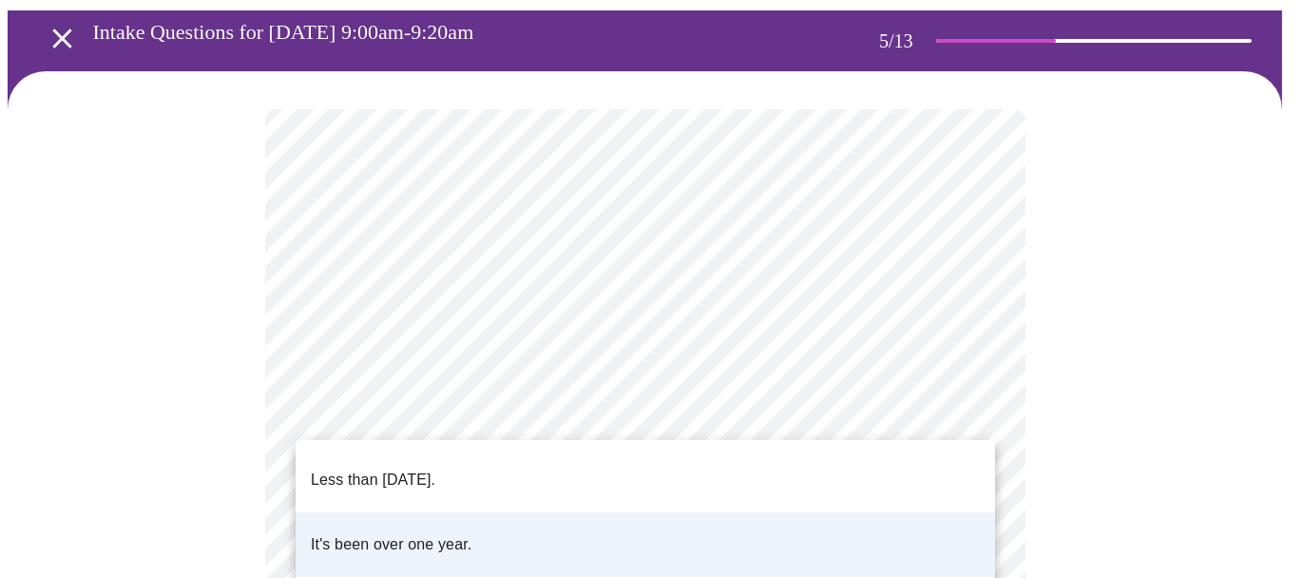
click at [435, 469] on p "Less than one year ago." at bounding box center [373, 480] width 125 height 23
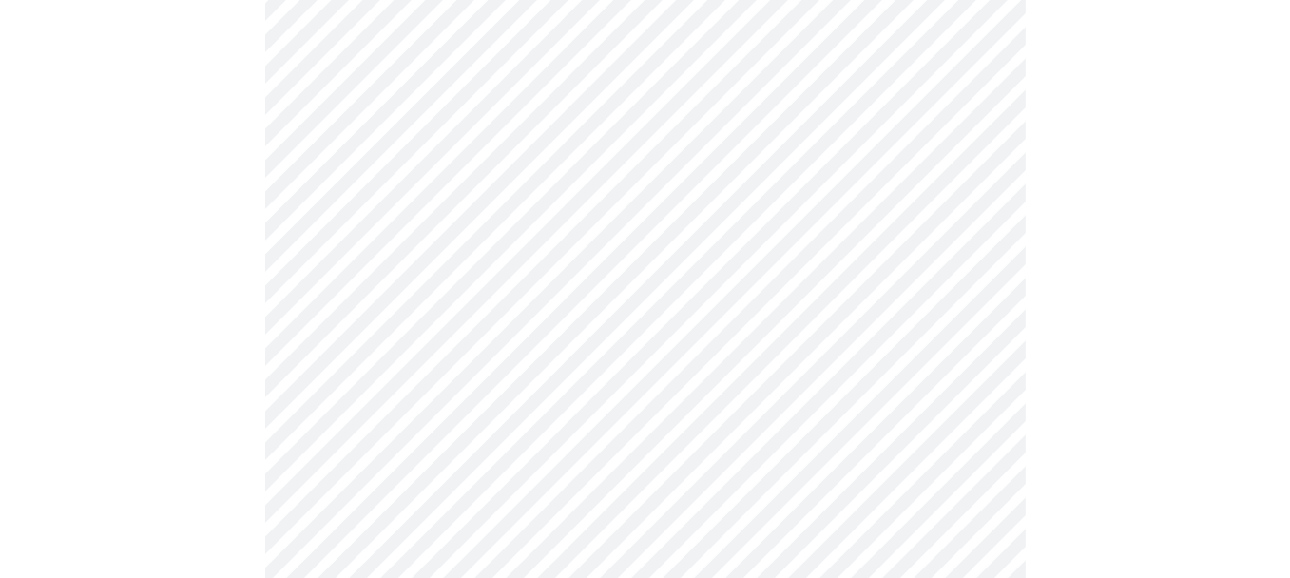
scroll to position [4942, 0]
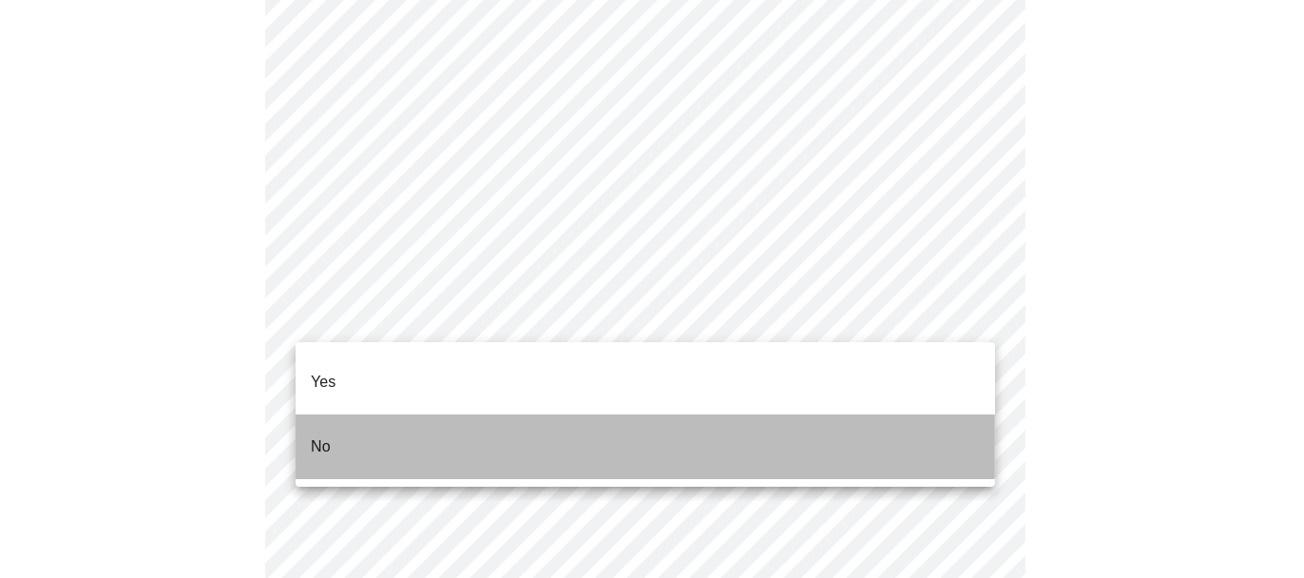
click at [333, 414] on li "No" at bounding box center [646, 446] width 700 height 65
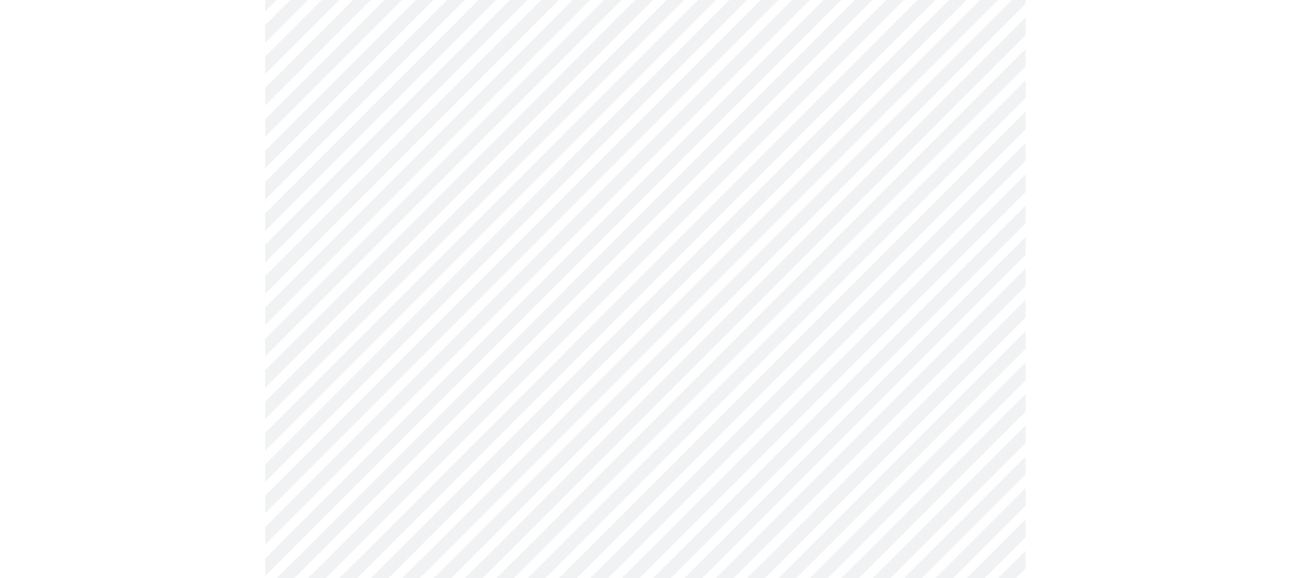
scroll to position [5322, 0]
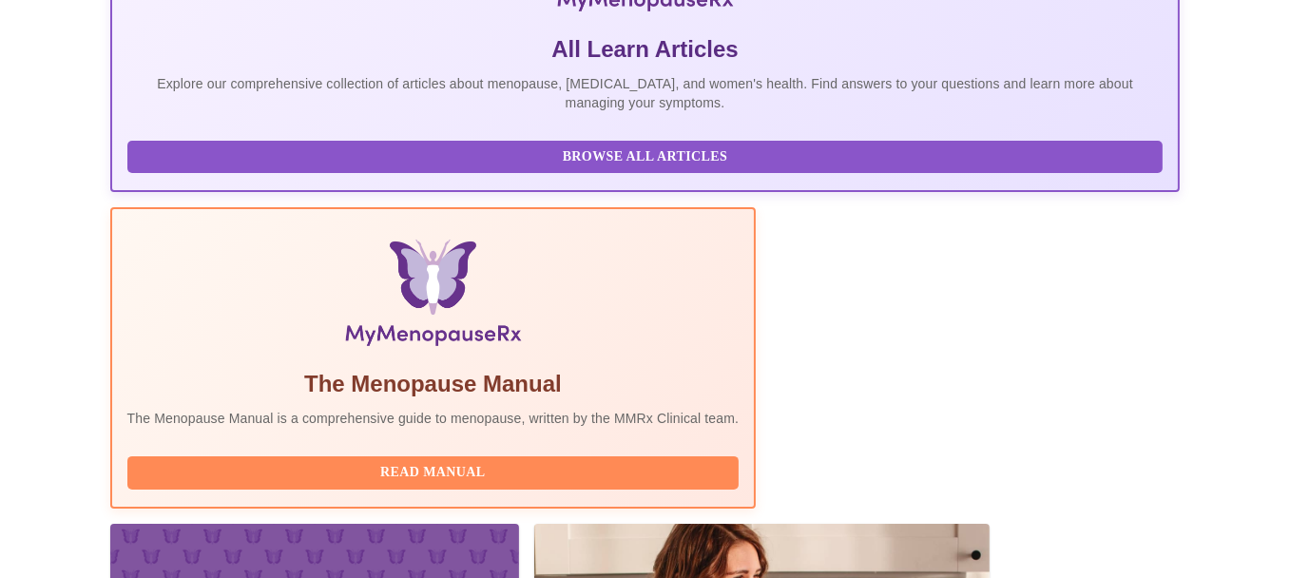
scroll to position [48, 0]
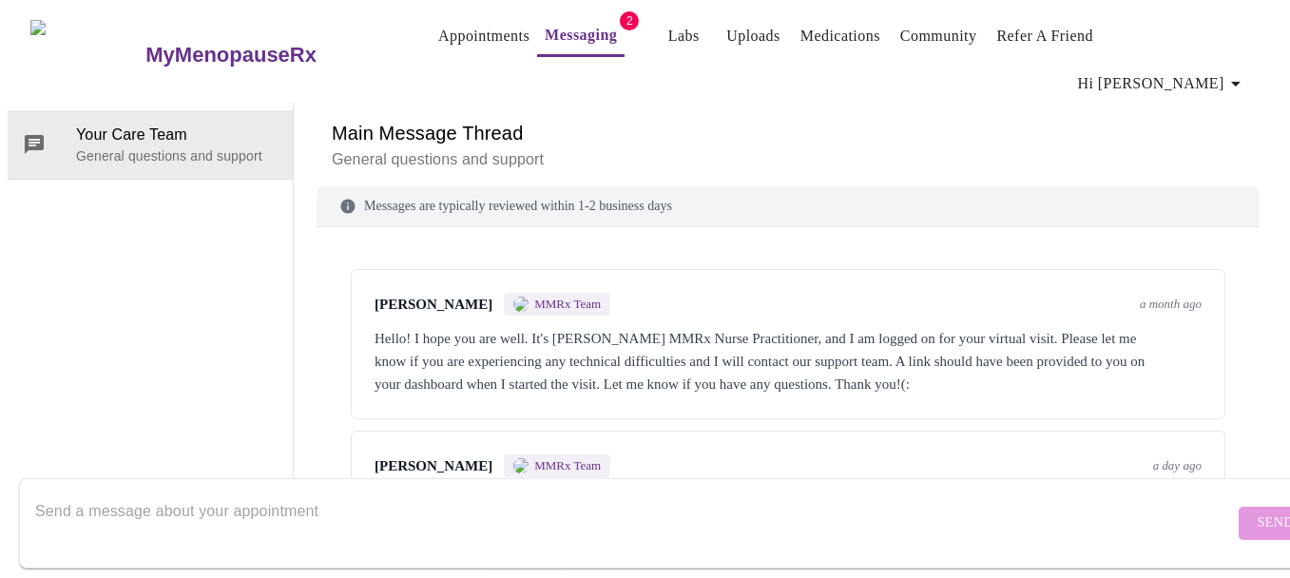
scroll to position [249, 0]
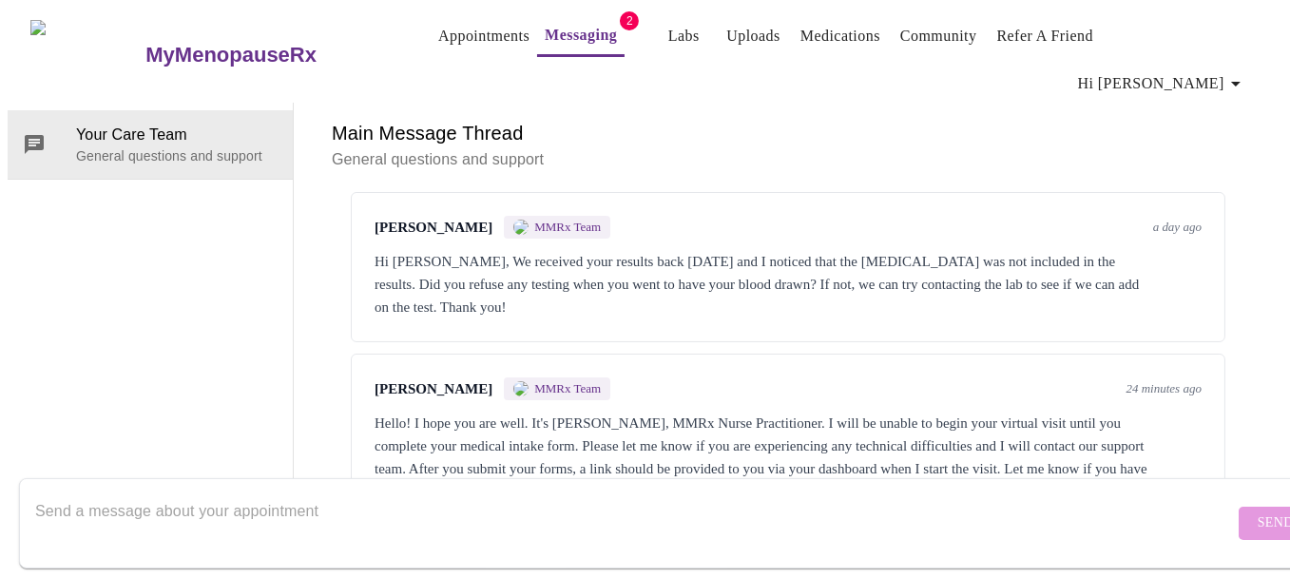
click at [78, 500] on textarea "Send a message about your appointment" at bounding box center [634, 522] width 1198 height 61
click at [71, 492] on textarea "Send a message about your appointment" at bounding box center [634, 522] width 1198 height 61
click at [220, 492] on textarea "Send a message about your appointment" at bounding box center [634, 522] width 1198 height 61
click at [174, 492] on textarea "Send a message about your appointment" at bounding box center [634, 522] width 1198 height 61
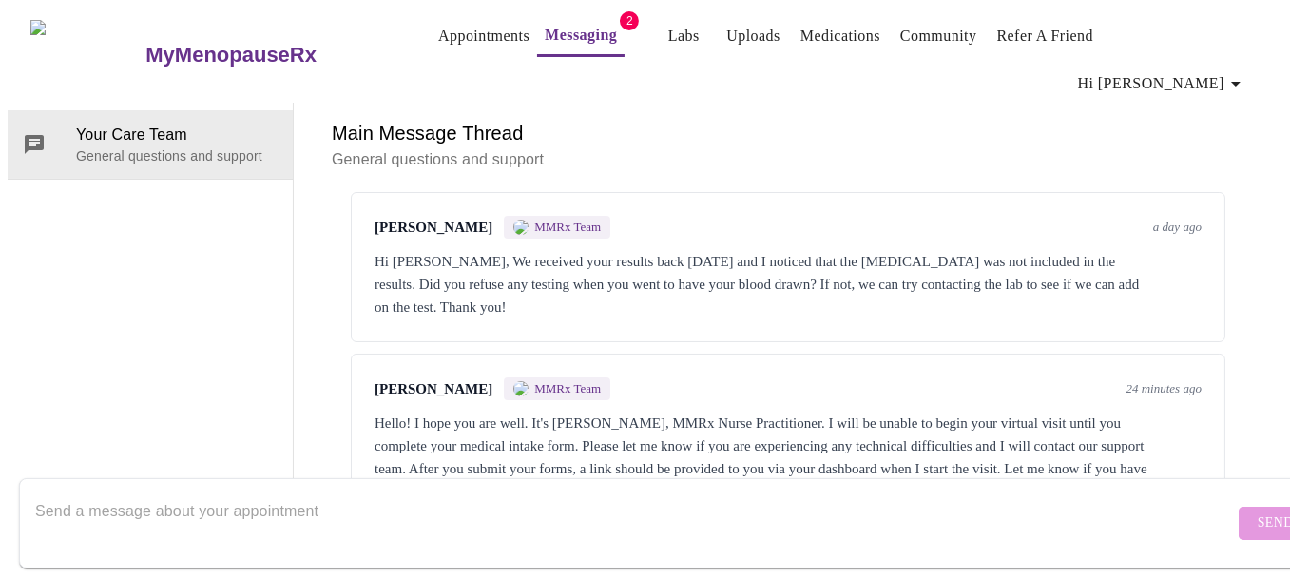
click at [299, 492] on textarea "Send a message about your appointment" at bounding box center [634, 522] width 1198 height 61
type textarea "it was completed"
click at [1238, 507] on button "Send" at bounding box center [1275, 523] width 74 height 33
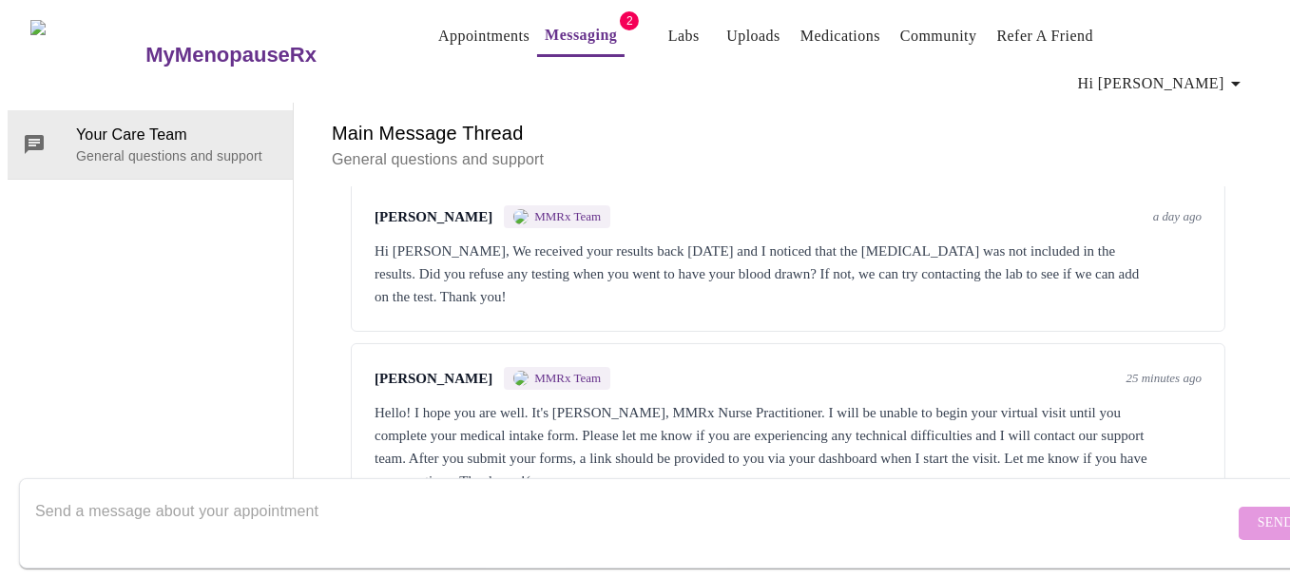
scroll to position [62, 0]
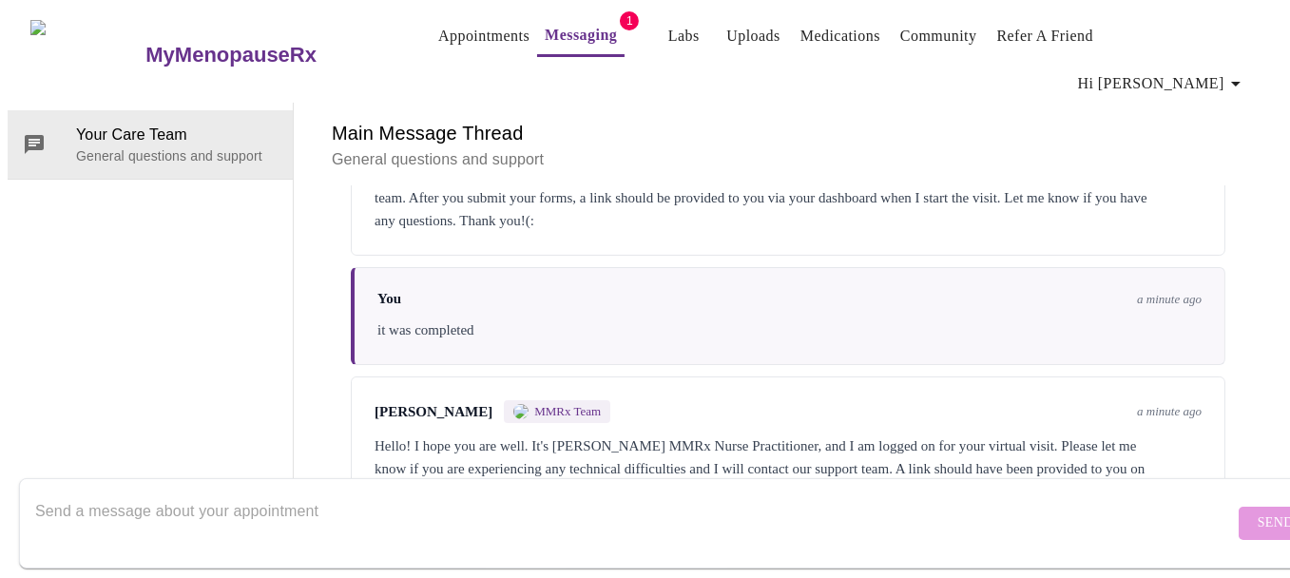
click at [439, 37] on link "Appointments" at bounding box center [483, 36] width 91 height 27
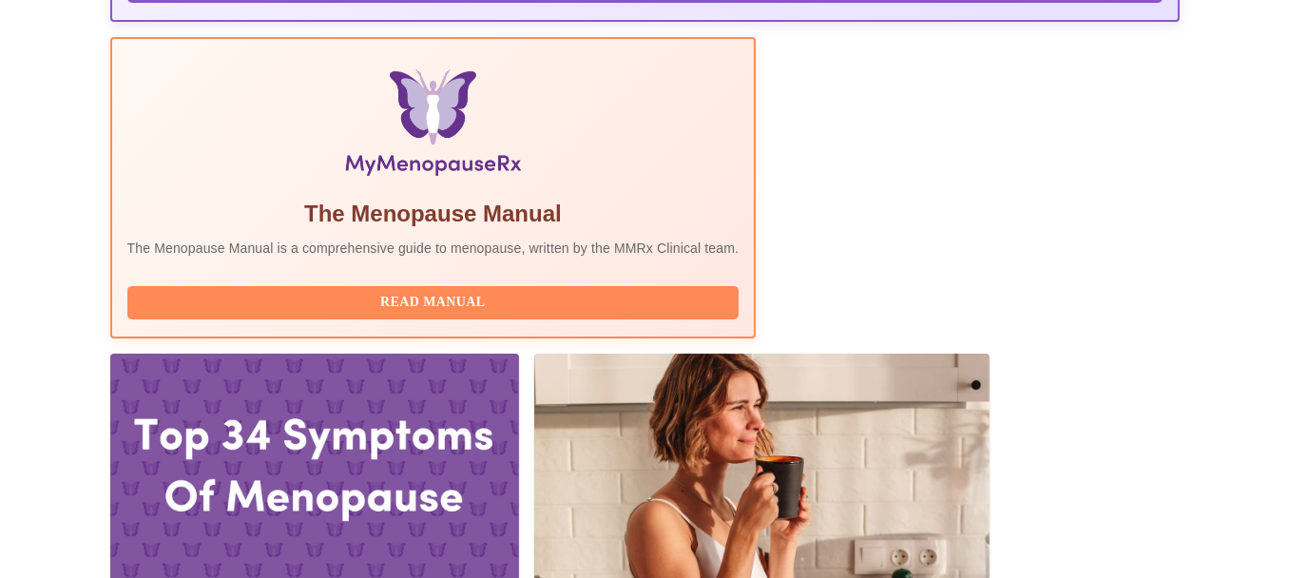
scroll to position [601, 0]
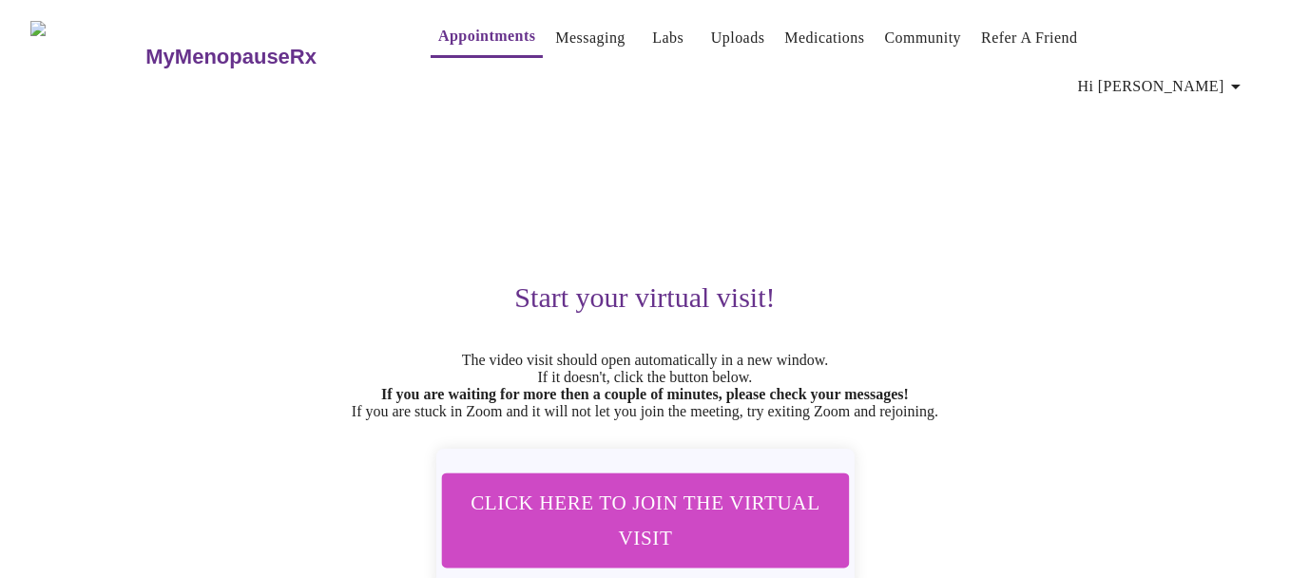
click at [652, 39] on link "Labs" at bounding box center [667, 38] width 31 height 27
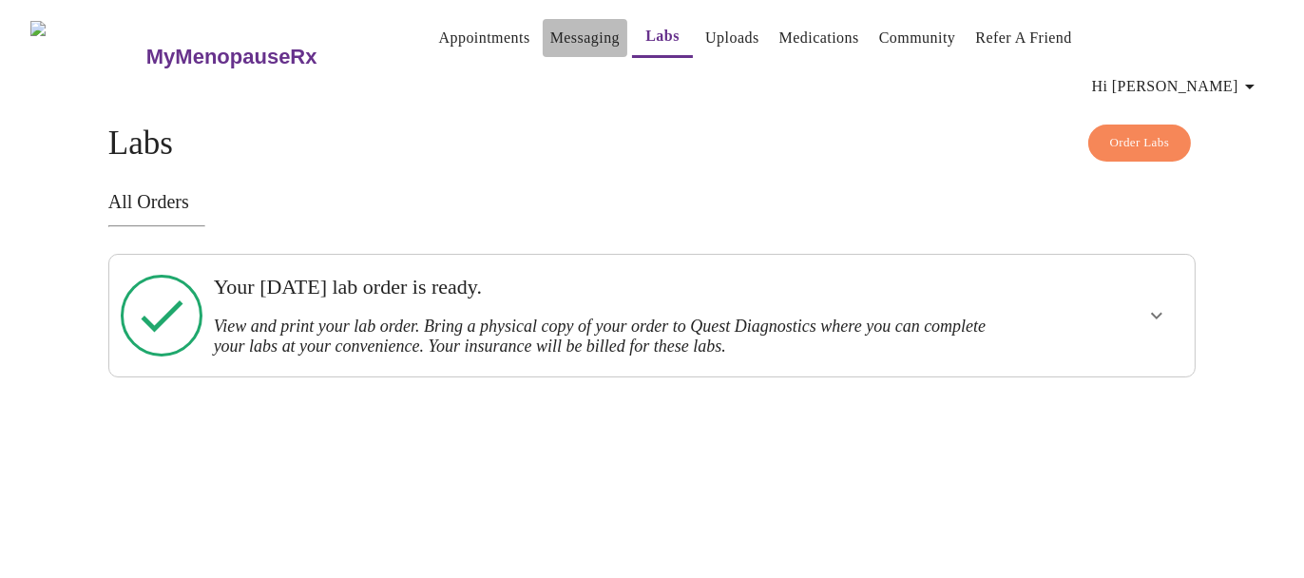
click at [550, 38] on link "Messaging" at bounding box center [584, 38] width 69 height 27
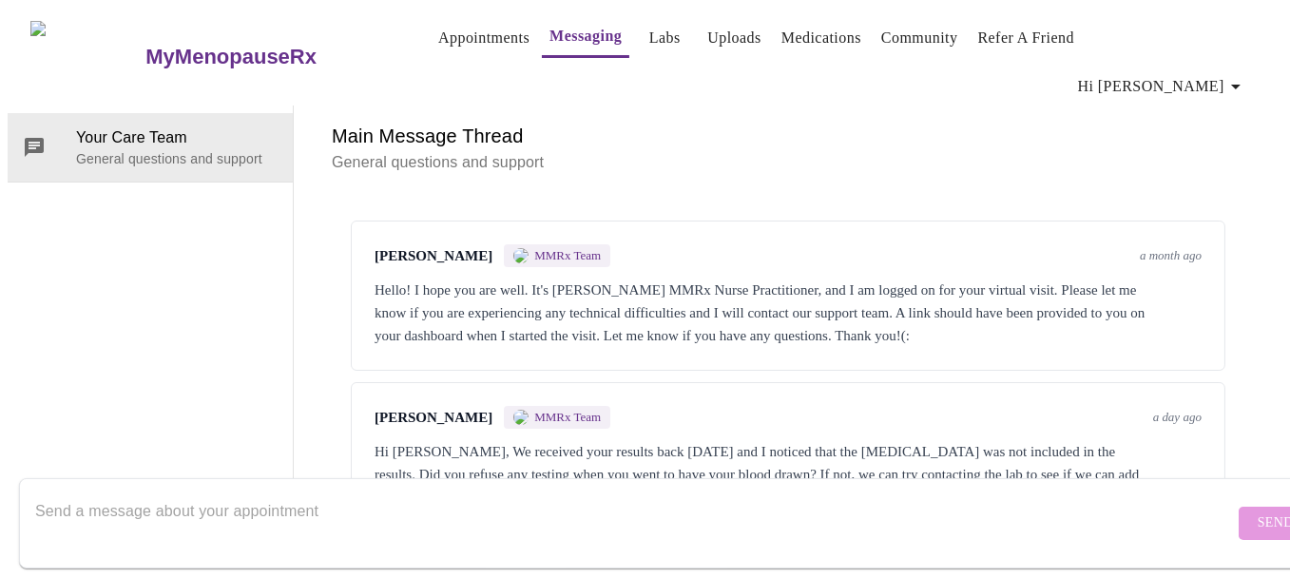
scroll to position [5, 0]
